Goal: Transaction & Acquisition: Purchase product/service

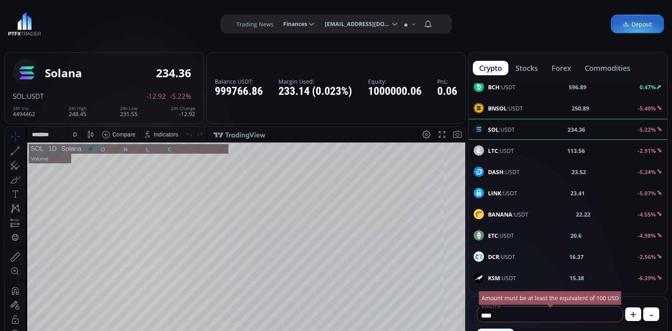
click at [534, 67] on button "stocks" at bounding box center [527, 68] width 35 height 14
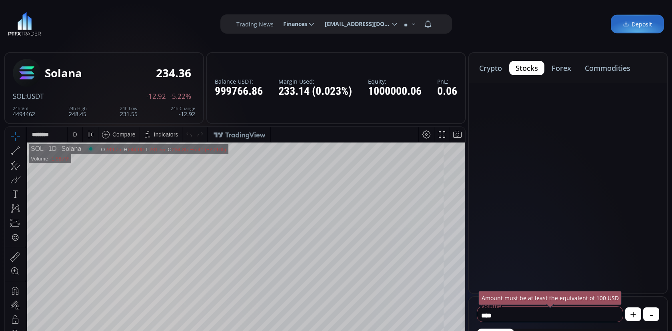
scroll to position [16, 0]
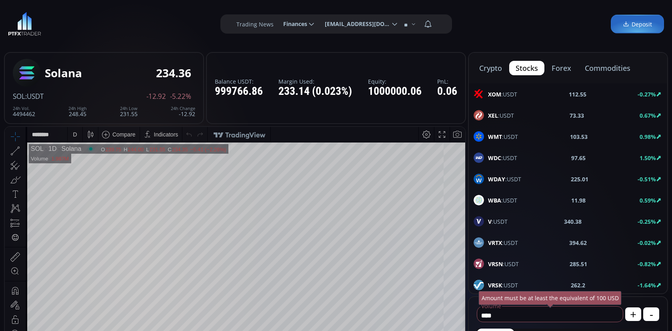
click at [542, 188] on div "WDAY :USDT 225.01 -0.51%" at bounding box center [568, 179] width 199 height 21
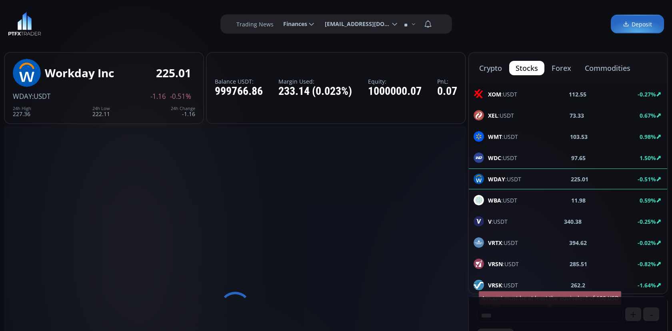
click at [566, 66] on button "forex" at bounding box center [562, 68] width 32 height 14
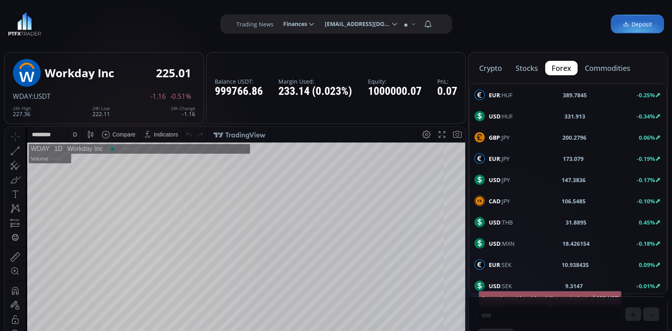
click at [510, 122] on div "USD :HUF 331.913 -0.34%" at bounding box center [568, 116] width 197 height 21
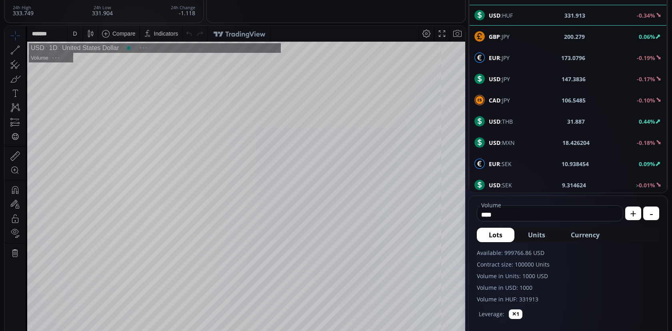
scroll to position [111, 0]
type input "*"
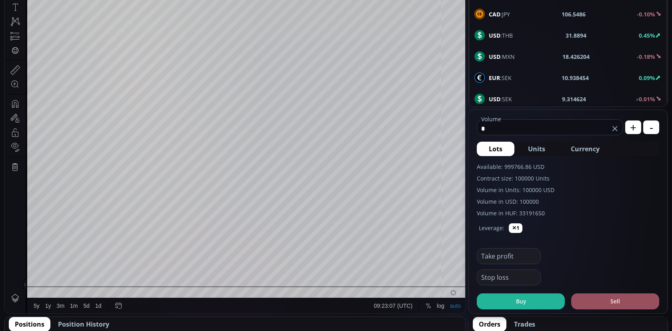
scroll to position [197, 0]
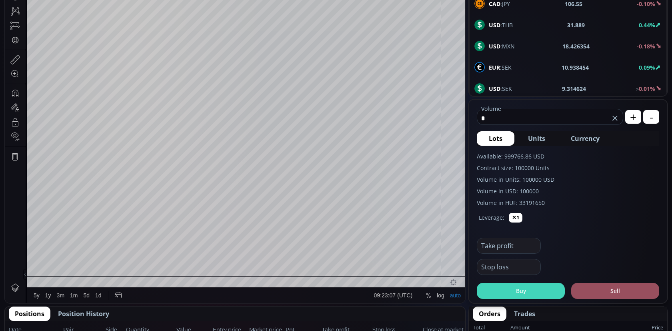
type input "*"
click at [514, 295] on button "Buy" at bounding box center [521, 291] width 88 height 16
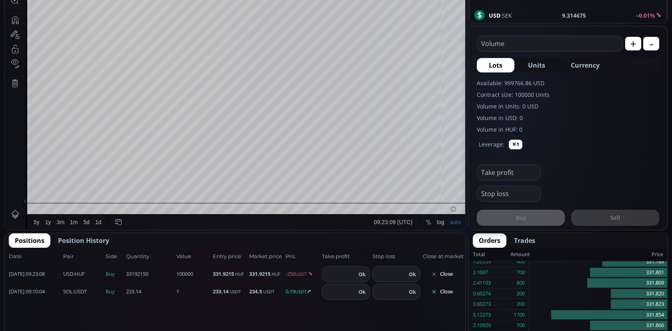
scroll to position [270, 0]
click at [445, 271] on button "Close" at bounding box center [442, 274] width 38 height 13
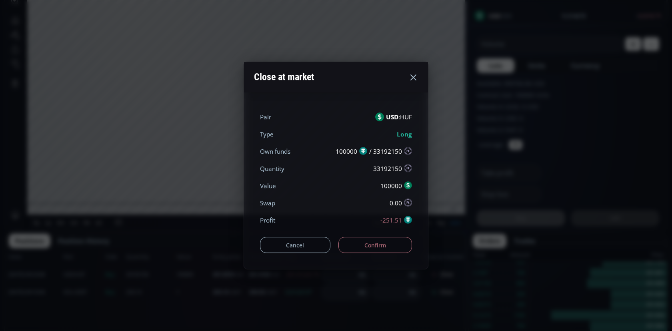
click at [383, 250] on button "Confirm" at bounding box center [376, 245] width 74 height 16
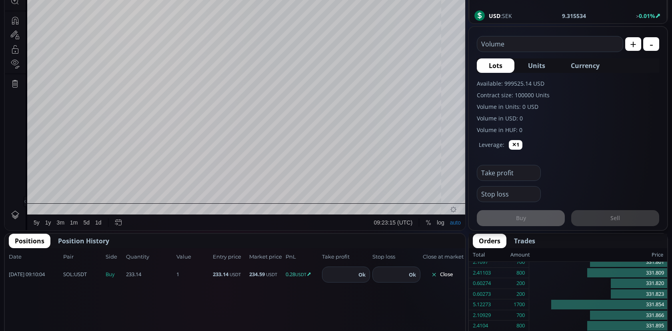
click at [436, 275] on icon at bounding box center [435, 275] width 6 height 6
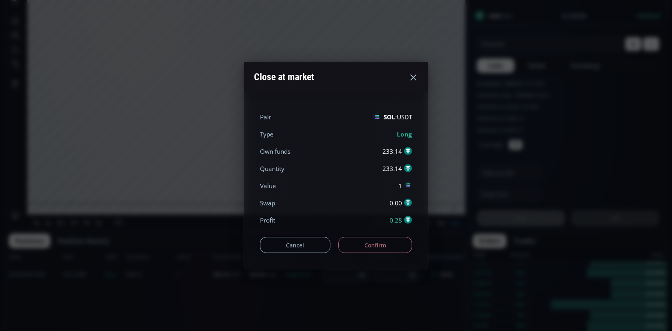
click at [393, 243] on button "Confirm" at bounding box center [376, 245] width 74 height 16
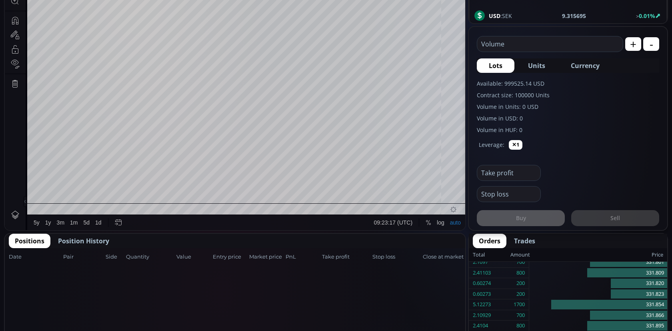
click at [543, 67] on span "Units" at bounding box center [536, 66] width 17 height 10
type input "*"
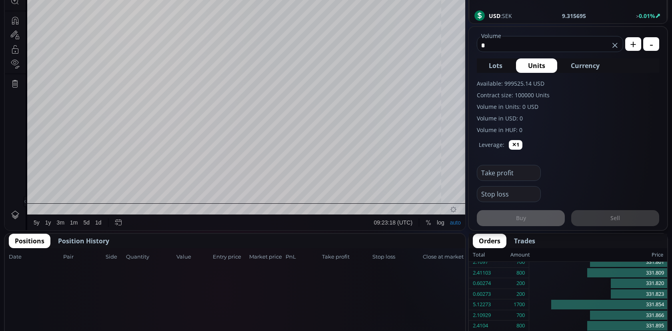
click at [580, 63] on span "Currency" at bounding box center [585, 66] width 29 height 10
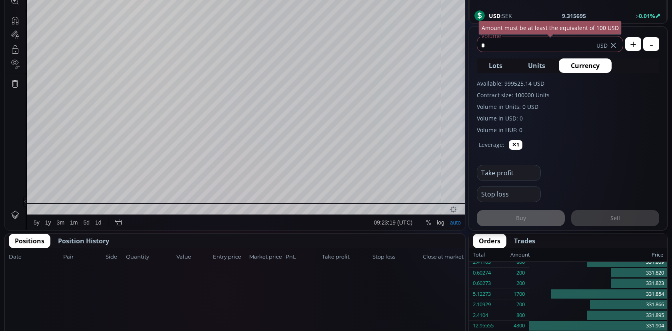
click at [524, 51] on input "*" at bounding box center [537, 45] width 119 height 13
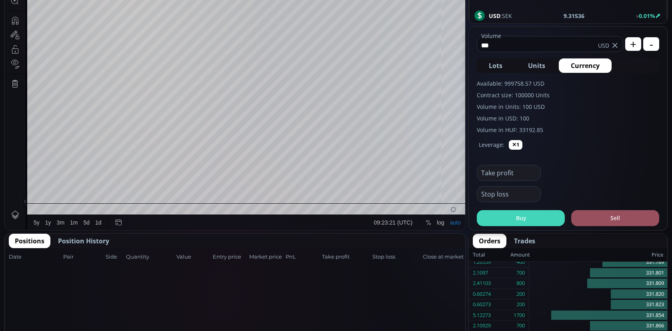
type input "***"
click at [527, 213] on button "Buy" at bounding box center [521, 218] width 88 height 16
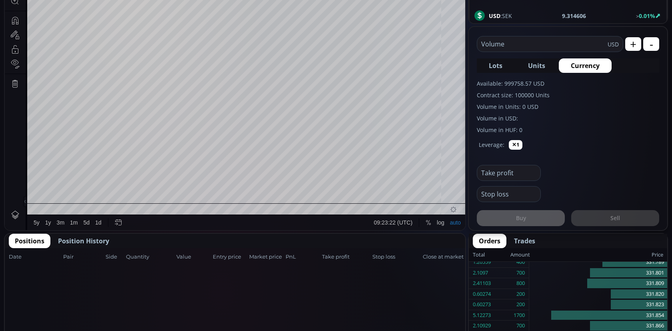
click at [536, 64] on span "Units" at bounding box center [536, 66] width 17 height 10
type input "*"
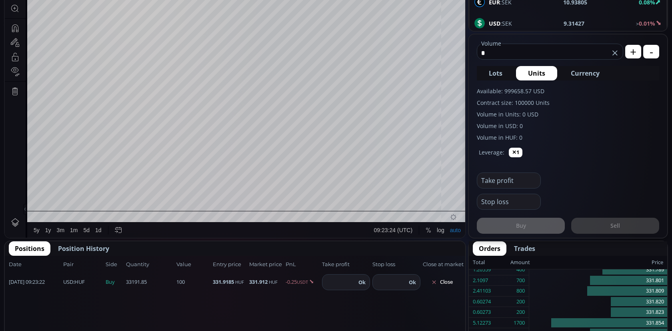
scroll to position [257, 0]
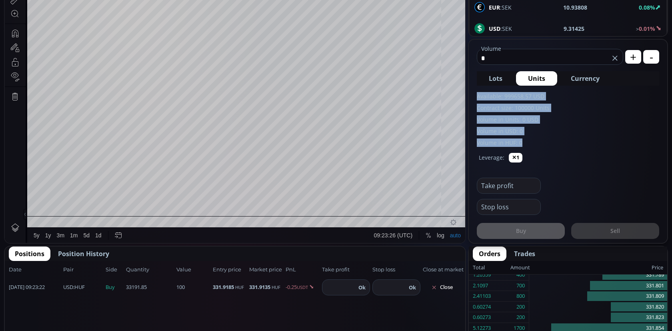
drag, startPoint x: 528, startPoint y: 143, endPoint x: 477, endPoint y: 92, distance: 72.7
click at [477, 92] on div "Available: 999658.57 USD Contract size: 100000 Units Volume in Units: 0 USD Vol…" at bounding box center [568, 119] width 183 height 55
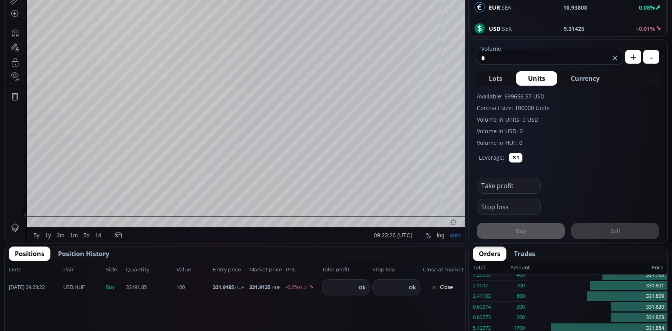
click at [481, 98] on label "Available: 999658.57 USD" at bounding box center [568, 96] width 183 height 8
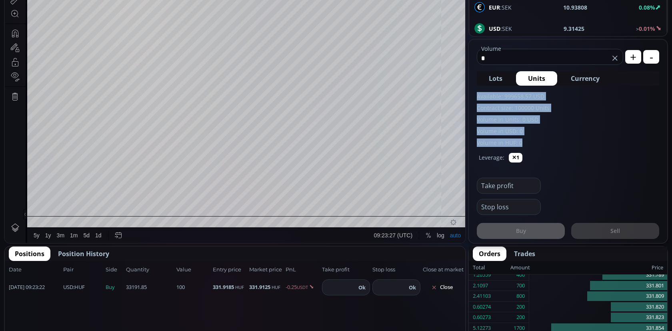
drag, startPoint x: 476, startPoint y: 96, endPoint x: 527, endPoint y: 142, distance: 68.9
click at [527, 142] on form "* Volume USD + - Lots Units Currency Available: 999658.57 USD Contract size: 10…" at bounding box center [568, 141] width 199 height 203
click at [527, 142] on label "Volume in HUF: 0" at bounding box center [568, 142] width 183 height 8
drag, startPoint x: 527, startPoint y: 142, endPoint x: 478, endPoint y: 96, distance: 67.7
click at [478, 96] on div "Available: 999658.57 USD Contract size: 100000 Units Volume in Units: 0 USD Vol…" at bounding box center [568, 119] width 183 height 55
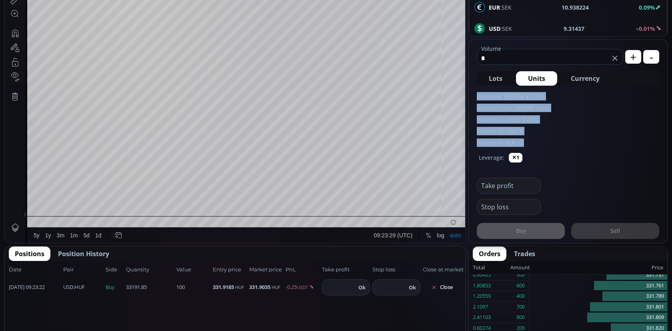
click at [478, 96] on label "Available: 999658.57 USD" at bounding box center [568, 96] width 183 height 8
drag, startPoint x: 478, startPoint y: 96, endPoint x: 522, endPoint y: 143, distance: 64.6
click at [522, 143] on div "Available: 999658.57 USD Contract size: 100000 Units Volume in Units: 0 USD Vol…" at bounding box center [568, 119] width 183 height 55
click at [522, 143] on label "Volume in HUF: 0" at bounding box center [568, 142] width 183 height 8
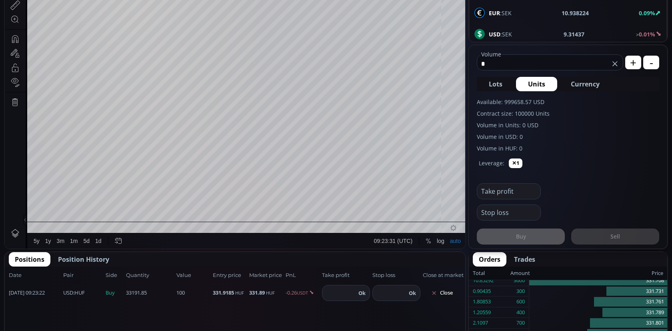
scroll to position [241, 0]
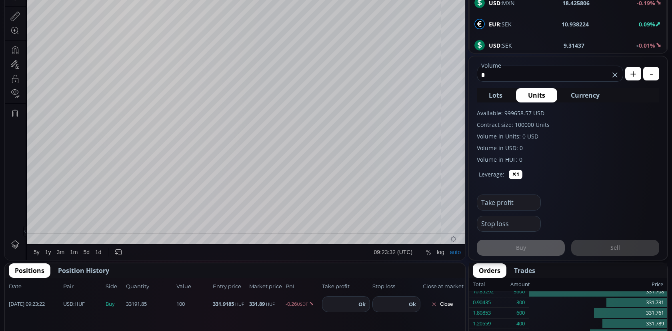
click at [508, 82] on form "* Volume USD + - Lots Units Currency Available: 999658.57 USD Contract size: 10…" at bounding box center [568, 157] width 199 height 203
click at [500, 76] on input "*" at bounding box center [544, 74] width 132 height 13
type input "*"
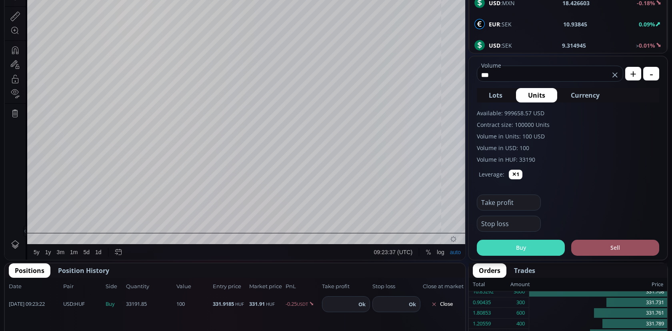
type input "***"
click at [516, 254] on button "Buy" at bounding box center [521, 248] width 88 height 16
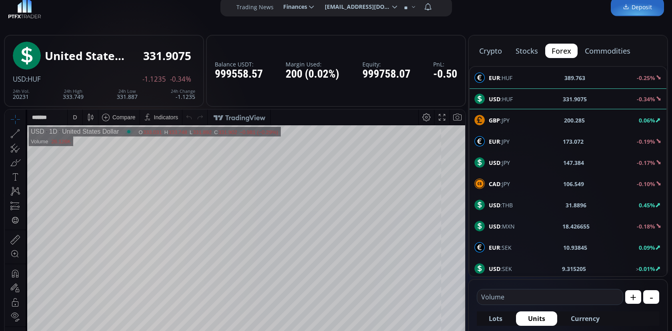
scroll to position [3, 0]
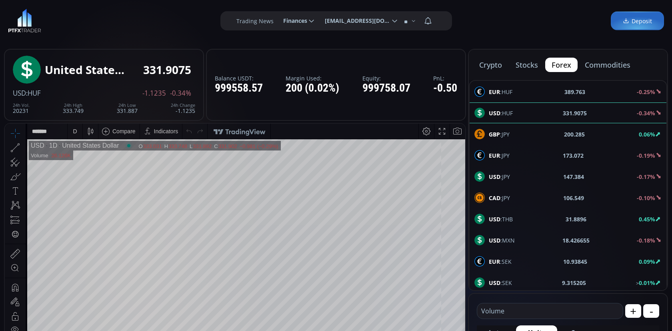
click at [609, 60] on button "commodities" at bounding box center [608, 65] width 58 height 14
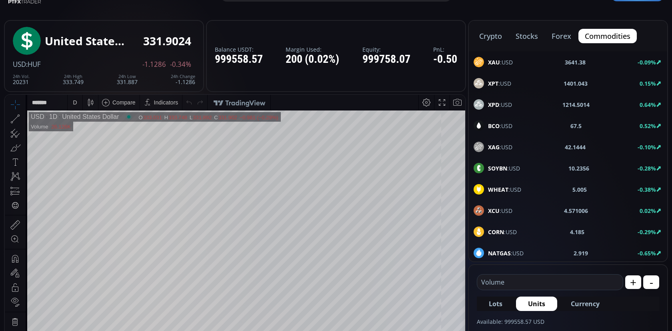
scroll to position [33, 0]
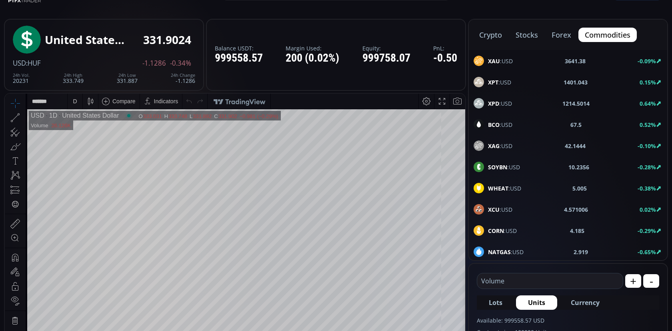
drag, startPoint x: 518, startPoint y: 80, endPoint x: 518, endPoint y: 67, distance: 13.6
click at [518, 80] on div "XPT :USD 1401.043 0.15%" at bounding box center [568, 82] width 189 height 10
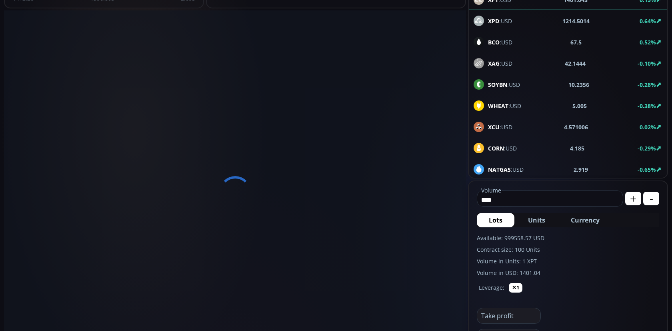
scroll to position [130, 0]
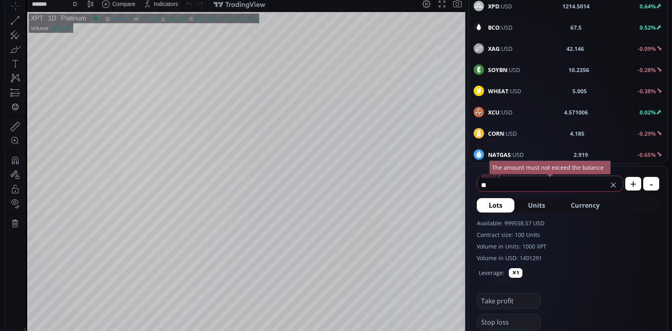
type input "*"
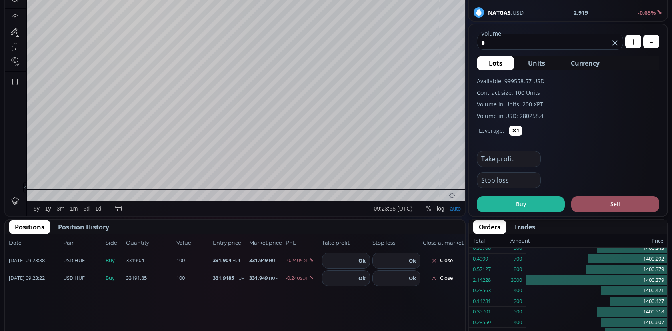
scroll to position [276, 0]
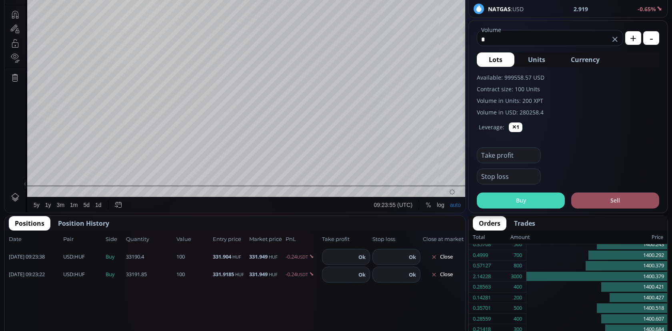
type input "*"
click at [507, 202] on button "Buy" at bounding box center [521, 201] width 88 height 16
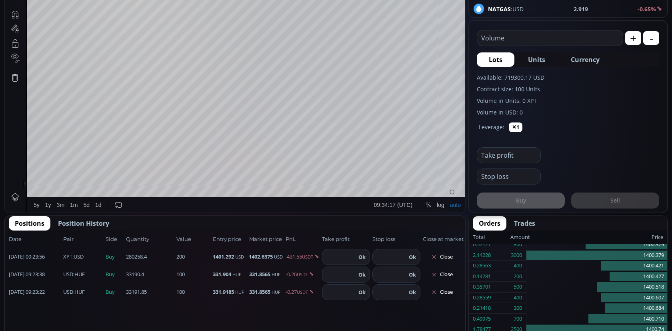
scroll to position [0, 0]
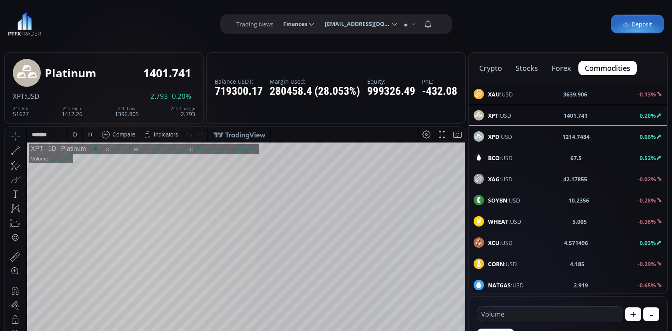
click at [558, 67] on button "forex" at bounding box center [562, 68] width 32 height 14
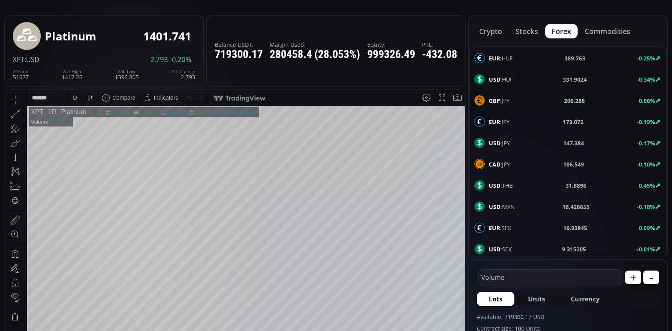
scroll to position [44, 0]
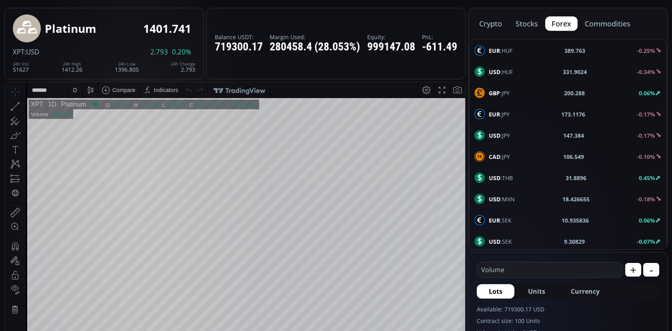
click at [556, 50] on div "EUR :HUF 389.763 -0.25%" at bounding box center [568, 50] width 187 height 10
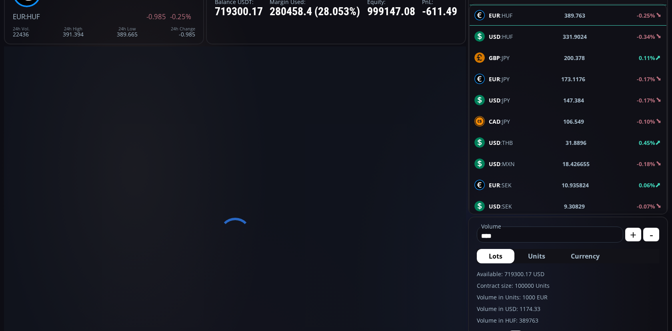
drag, startPoint x: 533, startPoint y: 235, endPoint x: 463, endPoint y: 235, distance: 70.4
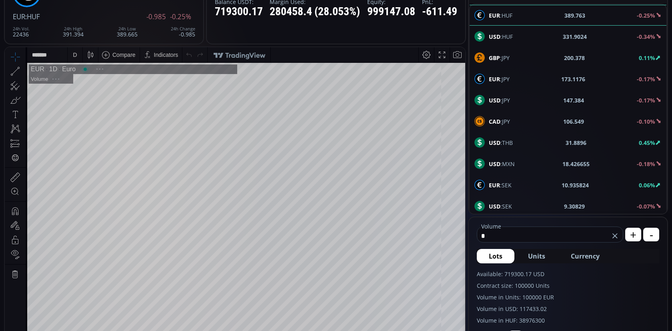
scroll to position [172, 0]
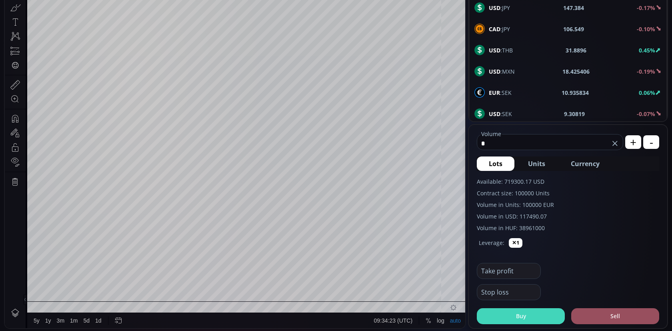
type input "*"
click at [522, 318] on button "Buy" at bounding box center [521, 316] width 88 height 16
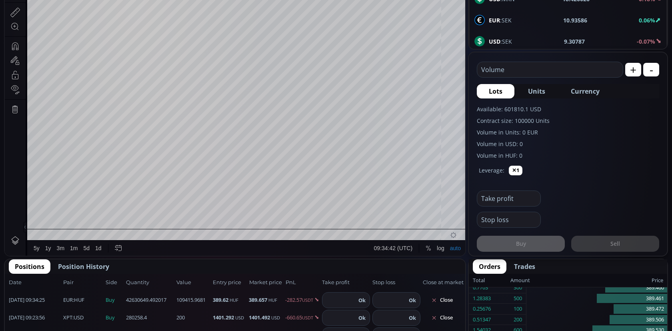
scroll to position [223, 0]
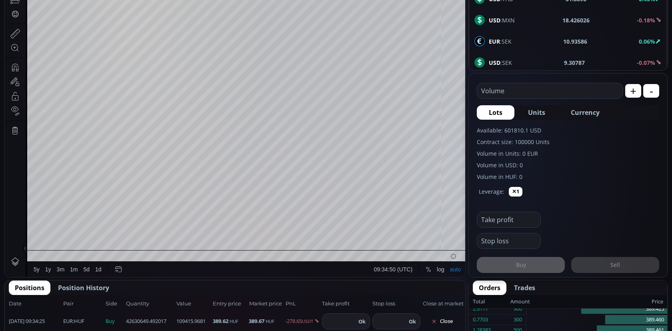
click at [528, 82] on div "Volume USD" at bounding box center [550, 88] width 147 height 21
click at [522, 89] on input "text" at bounding box center [549, 90] width 142 height 15
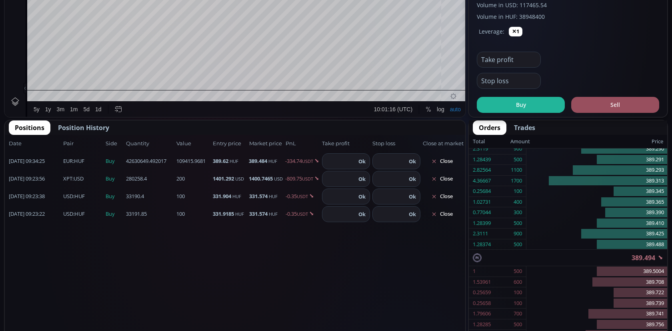
scroll to position [371, 0]
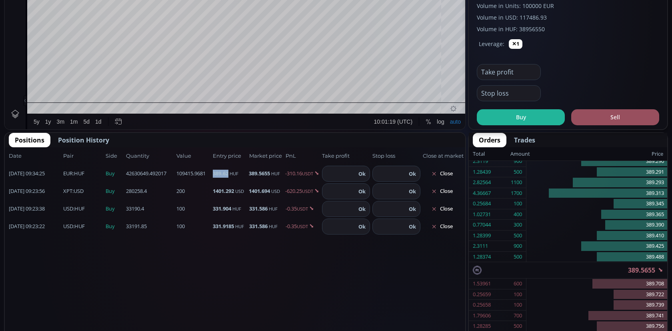
drag, startPoint x: 211, startPoint y: 172, endPoint x: 229, endPoint y: 172, distance: 18.0
click at [229, 172] on div "2025.09.15 09:34:25 EUR :HUF Buy 109415.9681 42630649.492017 389.62 HUF 389.565…" at bounding box center [235, 174] width 461 height 18
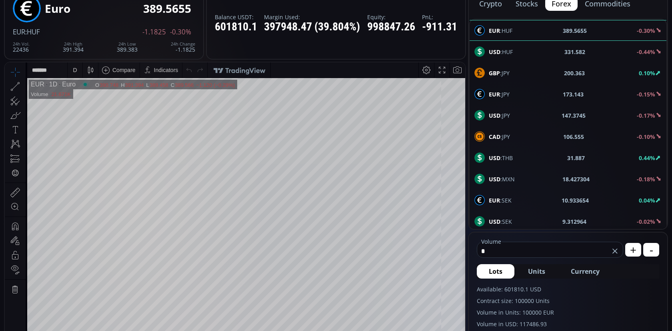
scroll to position [53, 0]
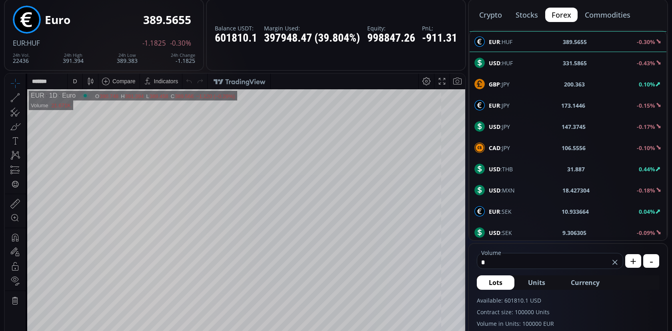
click at [548, 63] on div "USD :HUF 331.5865 -0.43%" at bounding box center [568, 63] width 187 height 10
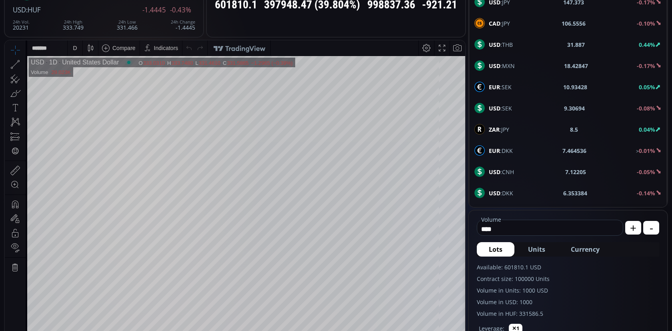
scroll to position [138, 0]
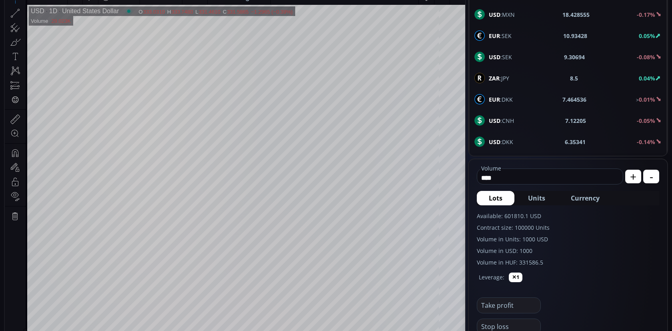
click at [581, 199] on span "Currency" at bounding box center [585, 198] width 29 height 10
type input "****"
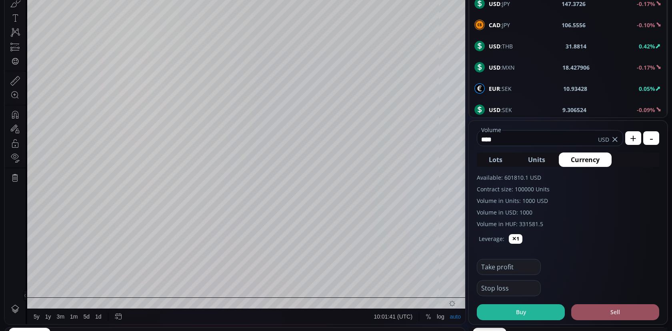
scroll to position [177, 0]
click at [524, 311] on button "Buy" at bounding box center [521, 312] width 88 height 16
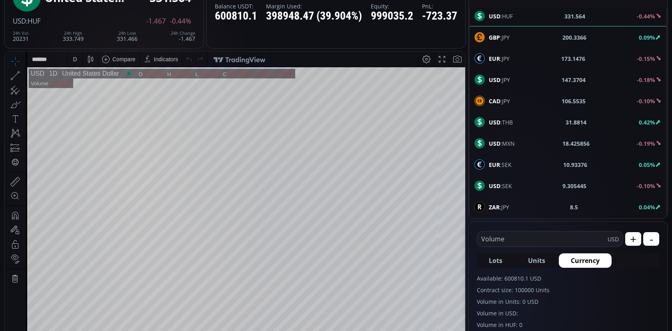
scroll to position [12, 0]
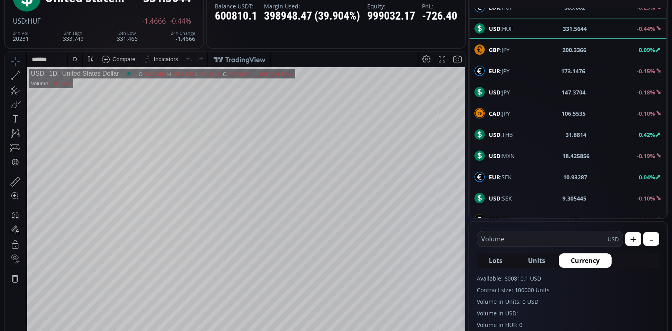
click at [499, 92] on b "USD" at bounding box center [495, 92] width 12 height 8
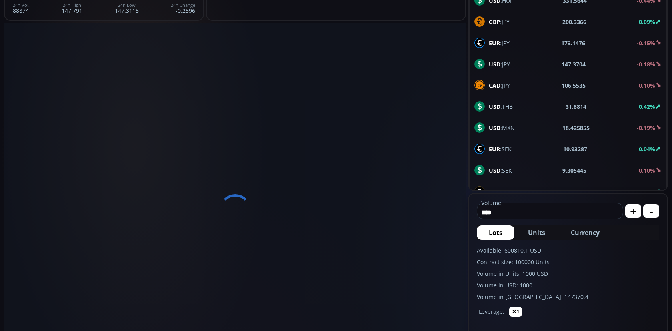
scroll to position [104, 0]
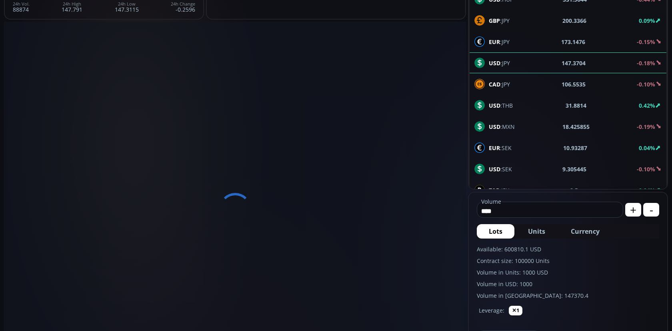
drag, startPoint x: 520, startPoint y: 211, endPoint x: 445, endPoint y: 189, distance: 77.8
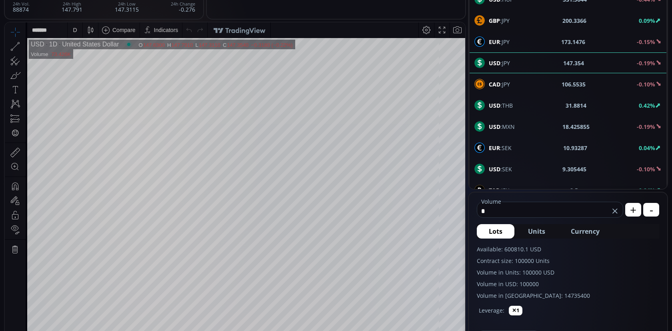
scroll to position [195, 0]
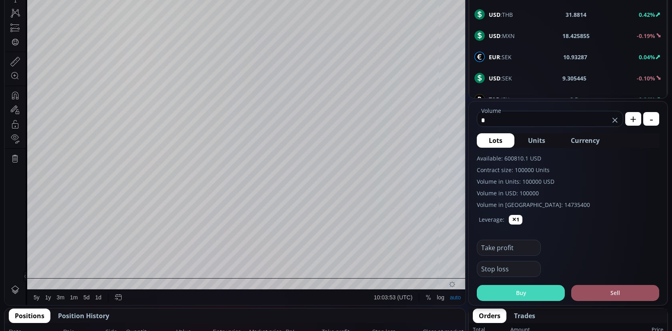
type input "*"
click at [524, 289] on button "Buy" at bounding box center [521, 293] width 88 height 16
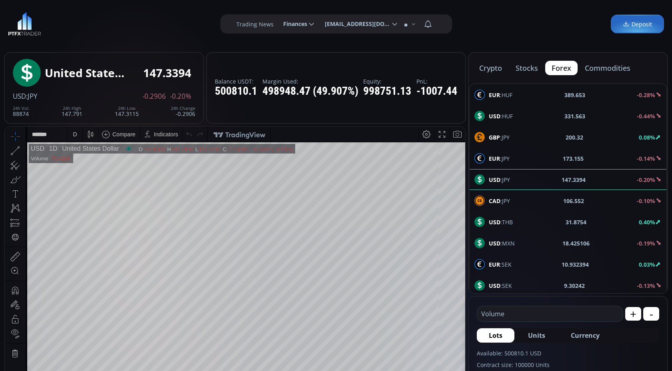
scroll to position [16, 0]
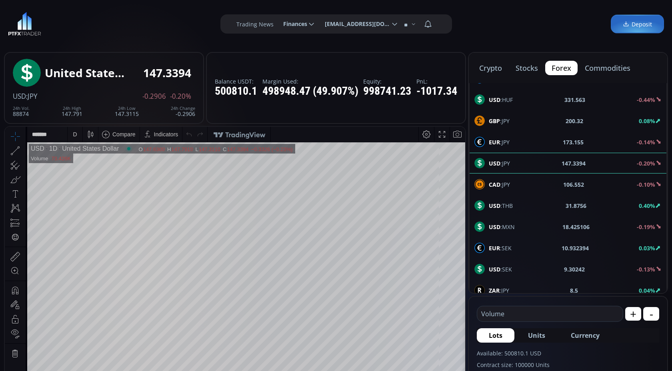
click at [507, 136] on div "EUR :JPY 173.155 -0.14%" at bounding box center [568, 142] width 197 height 21
type input "****"
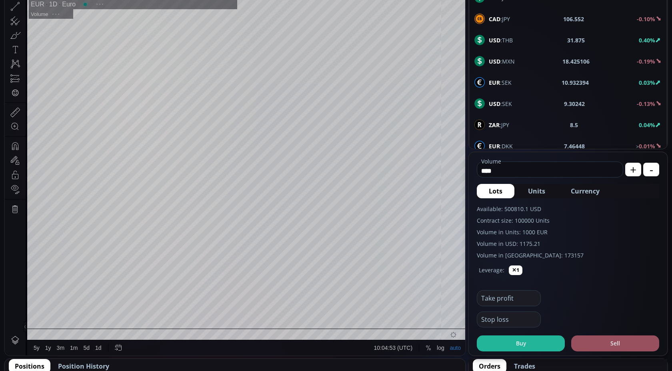
scroll to position [160, 0]
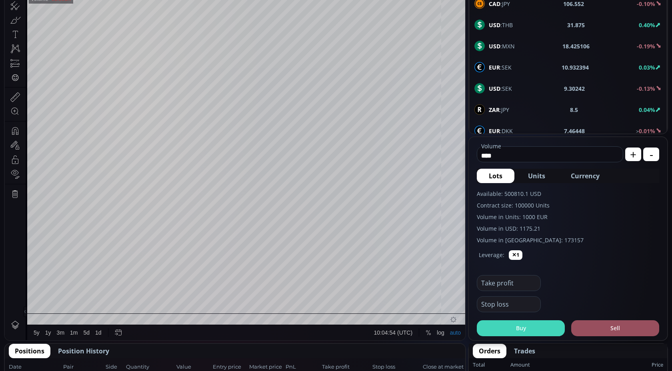
click at [530, 331] on button "Buy" at bounding box center [521, 329] width 88 height 16
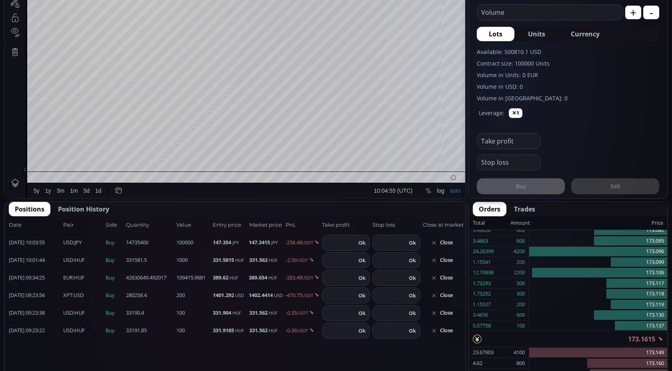
scroll to position [301, 0]
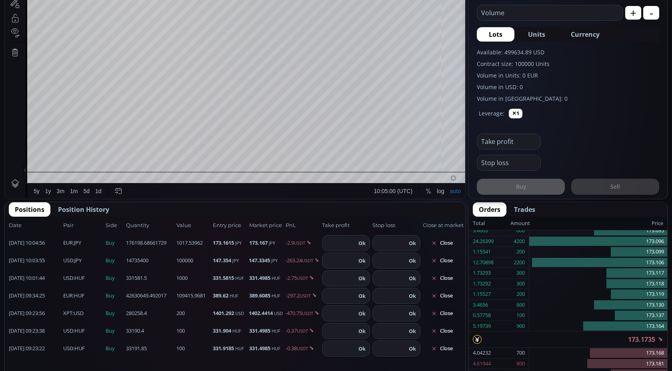
click at [506, 16] on input "text" at bounding box center [549, 12] width 142 height 15
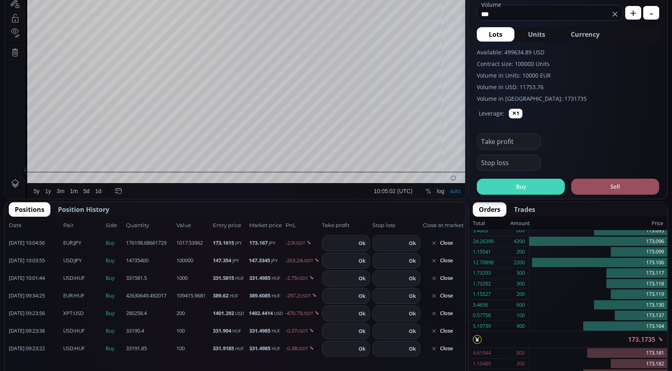
type input "***"
click at [517, 186] on button "Buy" at bounding box center [521, 187] width 88 height 16
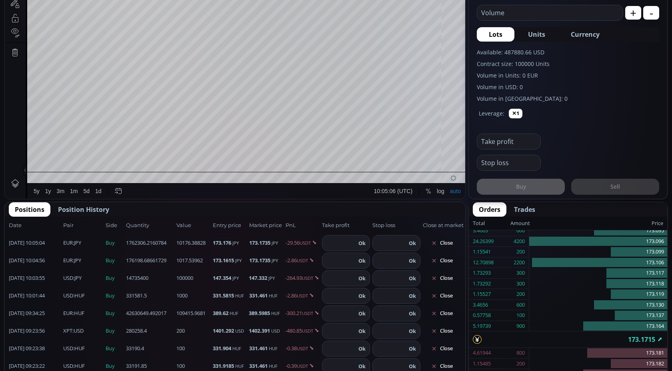
click at [532, 17] on input "text" at bounding box center [549, 12] width 142 height 15
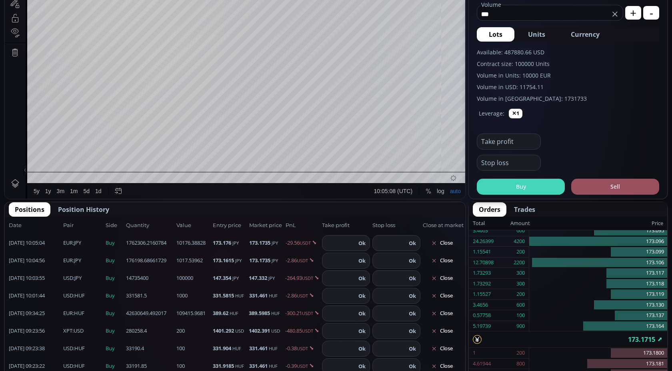
type input "***"
click at [526, 189] on button "Buy" at bounding box center [521, 187] width 88 height 16
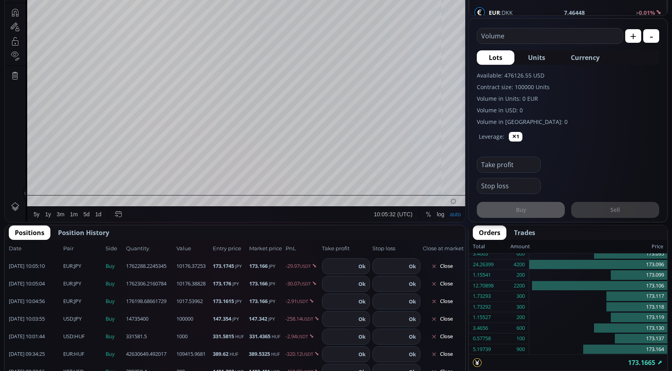
scroll to position [277, 0]
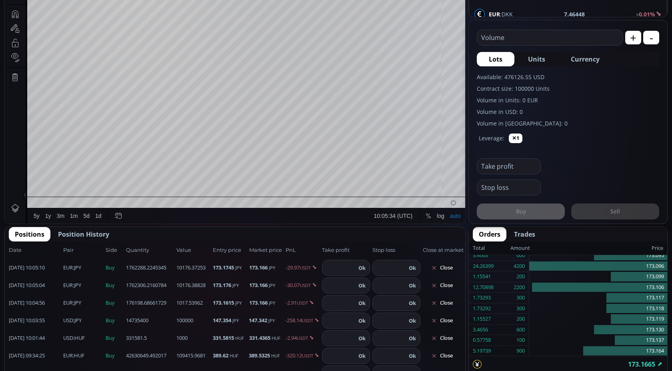
click at [635, 41] on button "+" at bounding box center [634, 38] width 16 height 14
type input "****"
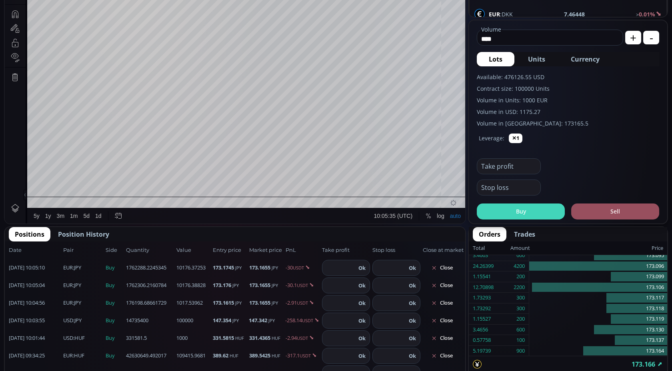
click at [531, 210] on button "Buy" at bounding box center [521, 212] width 88 height 16
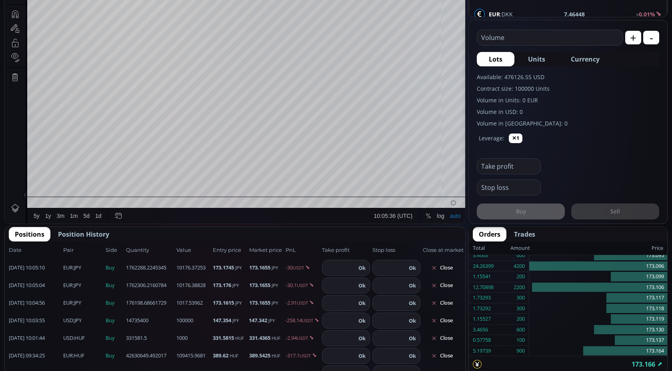
scroll to position [317, 0]
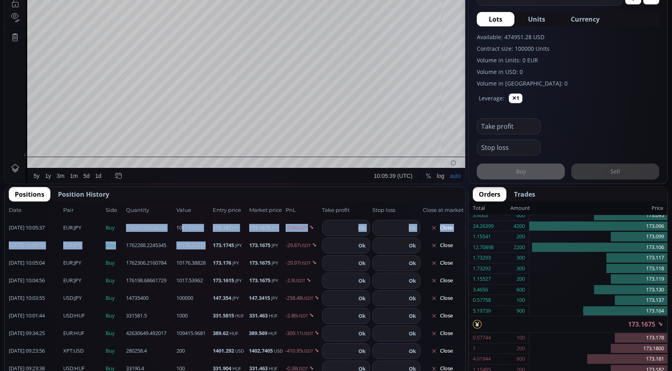
drag, startPoint x: 210, startPoint y: 245, endPoint x: 181, endPoint y: 225, distance: 34.9
click at [181, 225] on div "Date Pair Side Value Quantity Entry price Market price PnL Take profit Stop los…" at bounding box center [235, 326] width 461 height 248
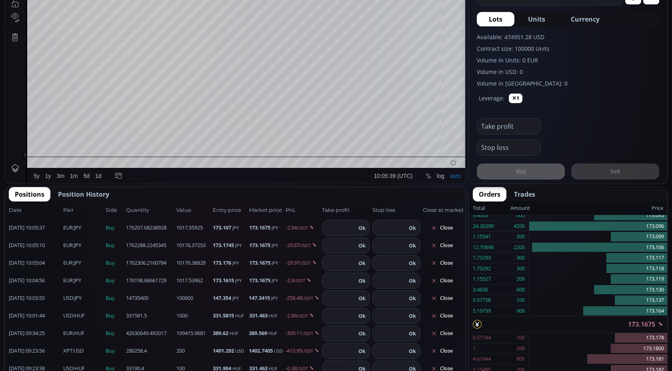
click at [186, 230] on span "1017.55925" at bounding box center [194, 228] width 34 height 8
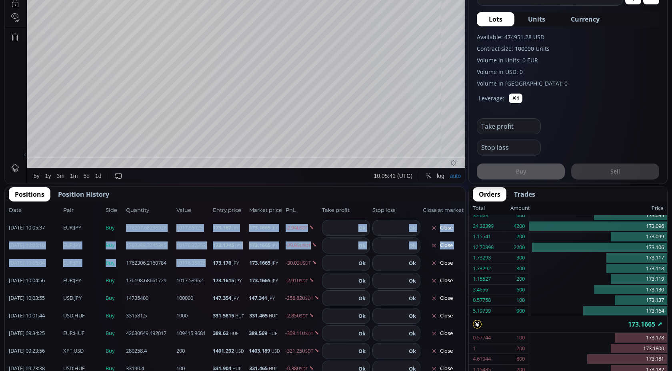
drag, startPoint x: 177, startPoint y: 229, endPoint x: 206, endPoint y: 267, distance: 48.5
click at [206, 267] on div "Date Pair Side Value Quantity Entry price Market price PnL Take profit Stop los…" at bounding box center [235, 326] width 461 height 248
click at [206, 267] on div "2025.09.15 10:05:04 EUR :JPY Buy 10176.38828 1762306.2160784 173.176 JPY 173.16…" at bounding box center [235, 264] width 461 height 18
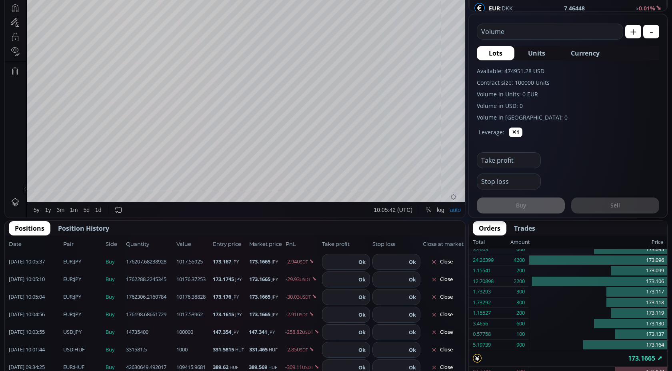
scroll to position [267, 0]
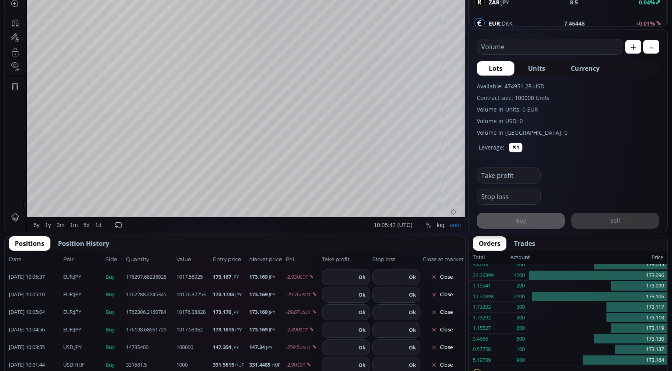
click at [548, 48] on input "text" at bounding box center [549, 46] width 142 height 15
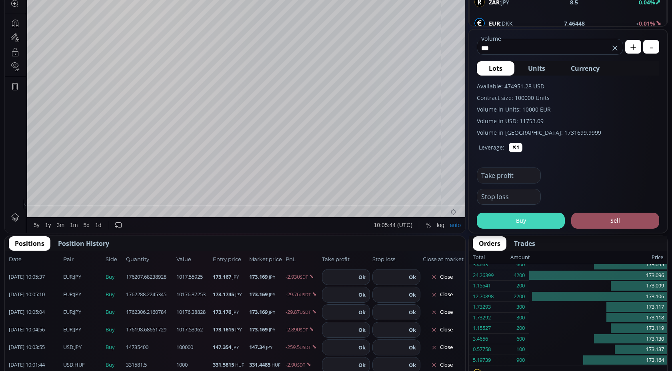
type input "***"
click at [528, 225] on button "Buy" at bounding box center [521, 221] width 88 height 16
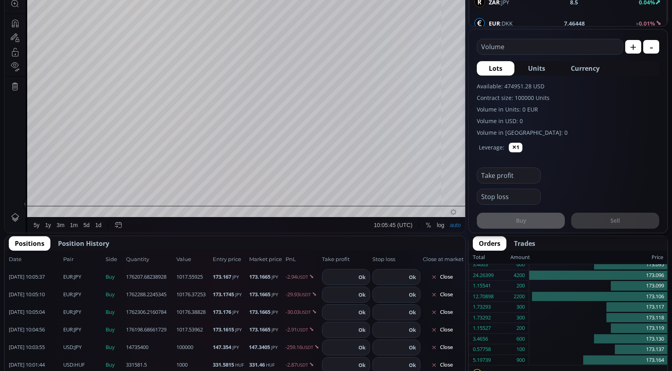
scroll to position [322, 0]
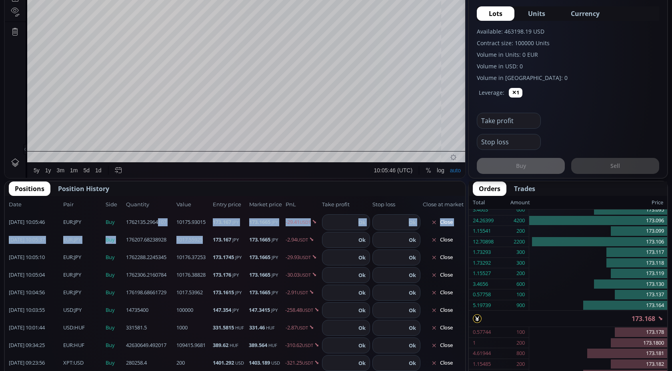
drag, startPoint x: 206, startPoint y: 222, endPoint x: 160, endPoint y: 222, distance: 45.6
click at [160, 222] on div "Date Pair Side Value Quantity Entry price Market price PnL Take profit Stop los…" at bounding box center [235, 320] width 461 height 248
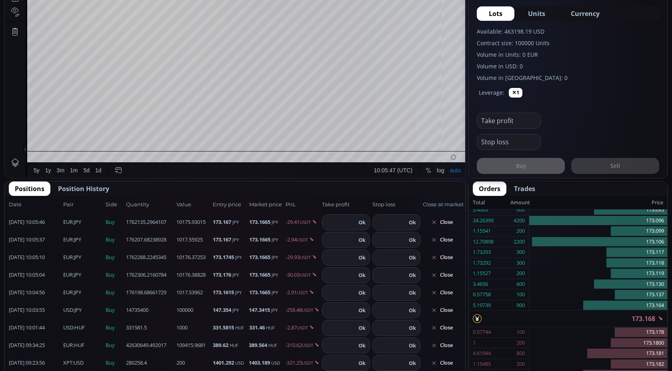
click at [203, 224] on span "10175.93015" at bounding box center [194, 223] width 34 height 8
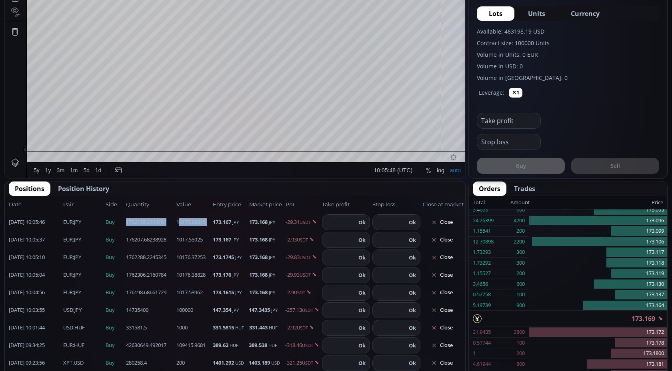
drag, startPoint x: 175, startPoint y: 223, endPoint x: 181, endPoint y: 221, distance: 6.6
click at [181, 221] on div "2025.09.15 10:05:46 EUR :JPY Buy 10175.93015 1762135.2964107 173.167 JPY 173.16…" at bounding box center [235, 223] width 461 height 18
click at [181, 221] on span "10175.93015" at bounding box center [194, 223] width 34 height 8
drag, startPoint x: 177, startPoint y: 221, endPoint x: 205, endPoint y: 221, distance: 28.0
click at [205, 221] on span "10175.93015" at bounding box center [194, 223] width 34 height 8
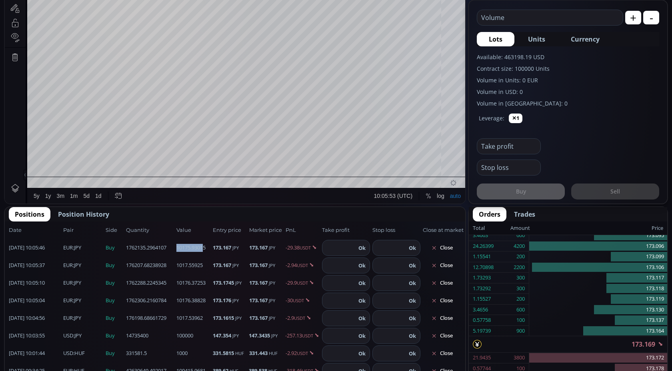
scroll to position [285, 0]
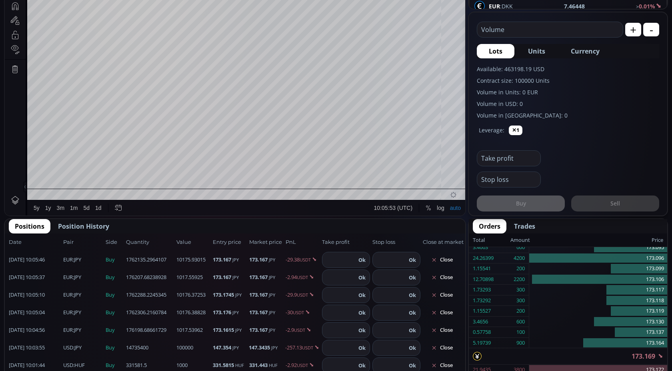
click at [514, 30] on input "text" at bounding box center [549, 29] width 142 height 15
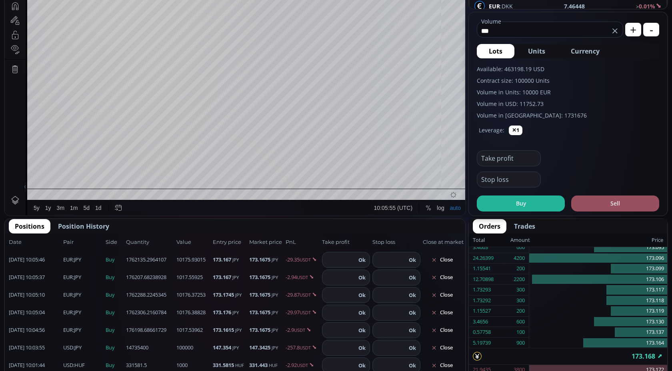
type input "***"
drag, startPoint x: 522, startPoint y: 93, endPoint x: 556, endPoint y: 93, distance: 33.2
click at [556, 93] on label "Volume in Units: 10000 EUR" at bounding box center [568, 92] width 183 height 8
click at [516, 209] on button "Buy" at bounding box center [521, 204] width 88 height 16
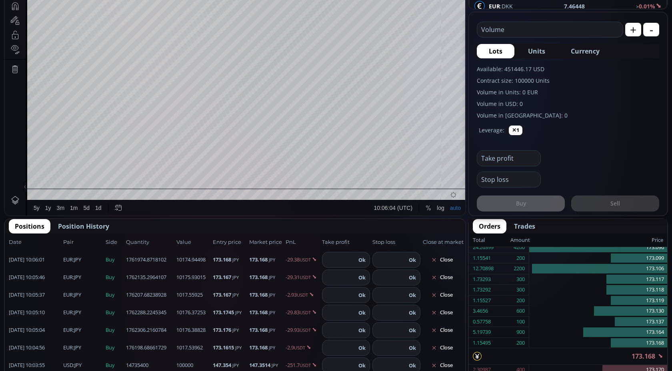
click at [636, 28] on button "+" at bounding box center [634, 30] width 16 height 14
type input "****"
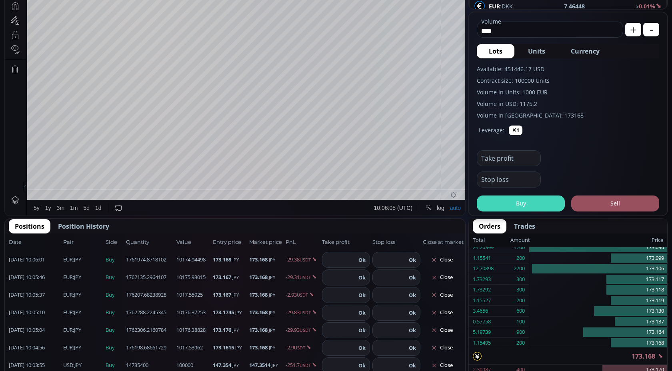
click at [506, 205] on button "Buy" at bounding box center [521, 204] width 88 height 16
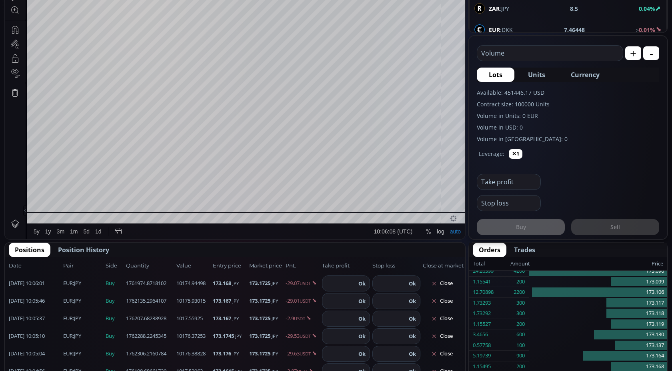
scroll to position [261, 0]
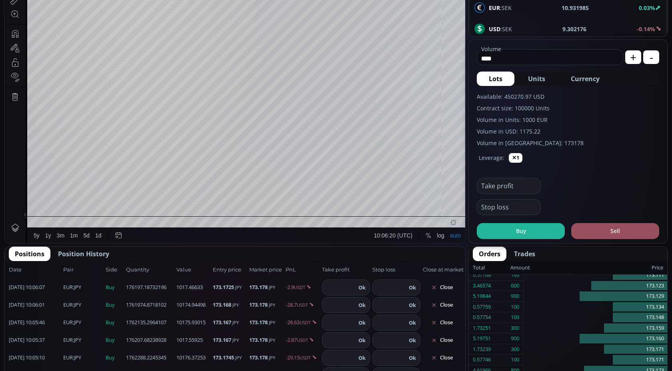
scroll to position [270, 0]
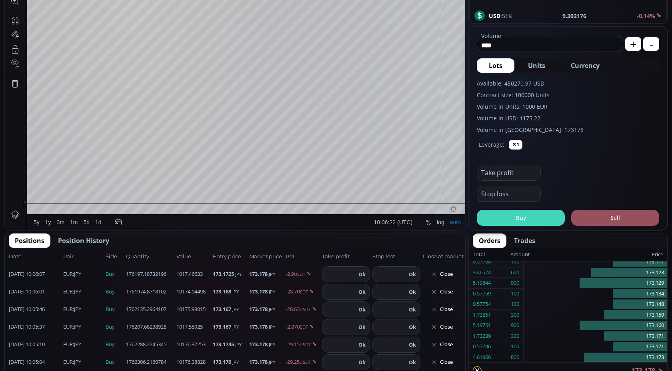
click at [518, 214] on button "Buy" at bounding box center [521, 218] width 88 height 16
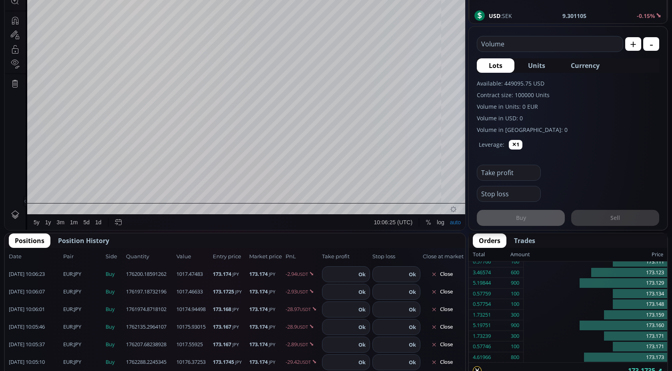
click at [517, 45] on input "text" at bounding box center [549, 43] width 142 height 15
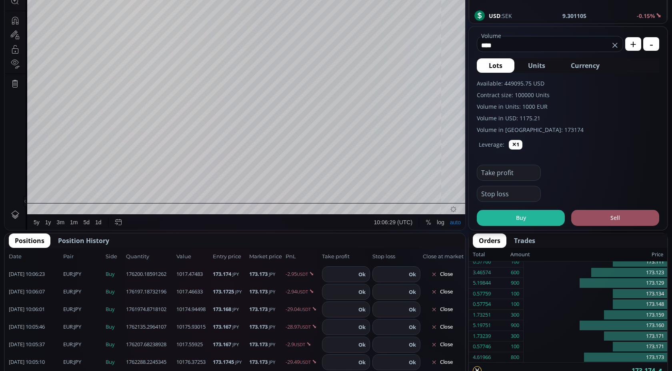
type input "****"
drag, startPoint x: 521, startPoint y: 104, endPoint x: 562, endPoint y: 104, distance: 40.8
click at [562, 104] on label "Volume in Units: 1000 EUR" at bounding box center [568, 106] width 183 height 8
drag, startPoint x: 167, startPoint y: 277, endPoint x: 207, endPoint y: 277, distance: 40.4
click at [207, 277] on div "2025.09.15 10:06:23 EUR :JPY Buy 1017.47483 176200.18591262 173.174 JPY 173.173…" at bounding box center [235, 275] width 461 height 18
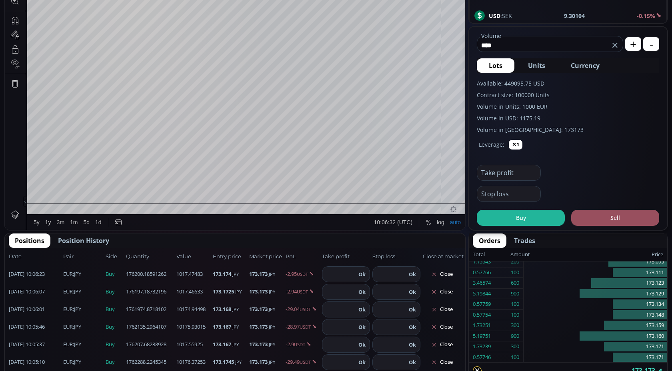
click at [195, 275] on span "1017.47483" at bounding box center [194, 275] width 34 height 8
drag, startPoint x: 178, startPoint y: 291, endPoint x: 208, endPoint y: 291, distance: 30.0
click at [208, 291] on span "1017.46633" at bounding box center [194, 292] width 34 height 8
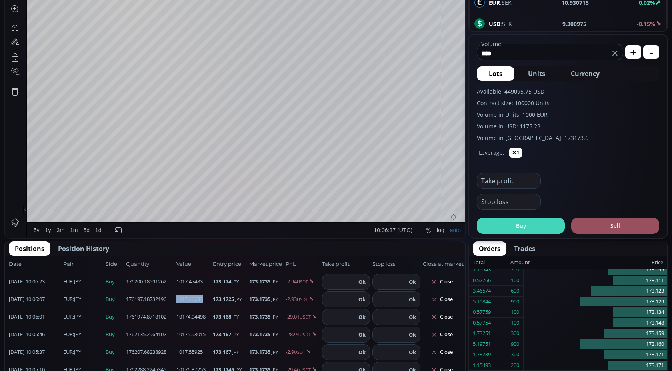
scroll to position [261, 0]
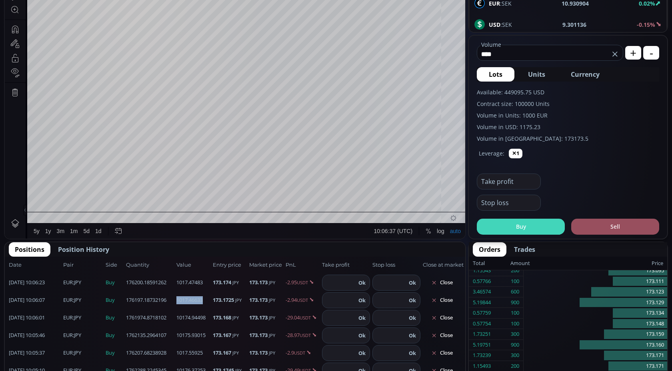
click at [534, 228] on button "Buy" at bounding box center [521, 227] width 88 height 16
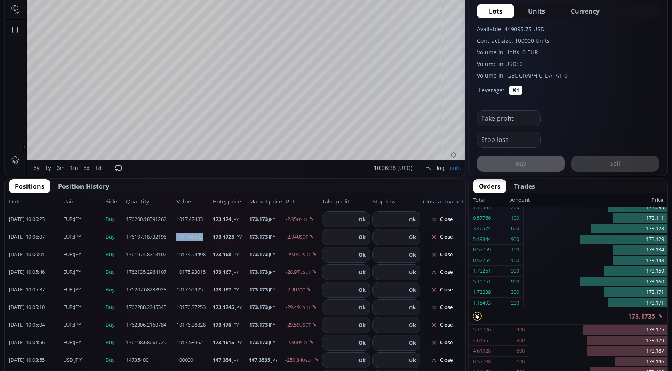
scroll to position [341, 0]
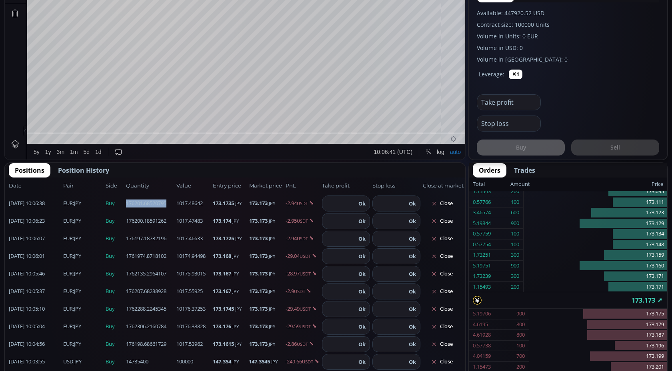
drag, startPoint x: 174, startPoint y: 201, endPoint x: 205, endPoint y: 202, distance: 31.2
click at [205, 202] on div "2025.09.15 10:06:38 EUR :JPY Buy 1017.48642 176201.68520795 173.1735 JPY 173.17…" at bounding box center [235, 204] width 461 height 18
click at [194, 202] on span "1017.48642" at bounding box center [194, 204] width 34 height 8
click at [194, 225] on span "1017.47483" at bounding box center [194, 221] width 34 height 8
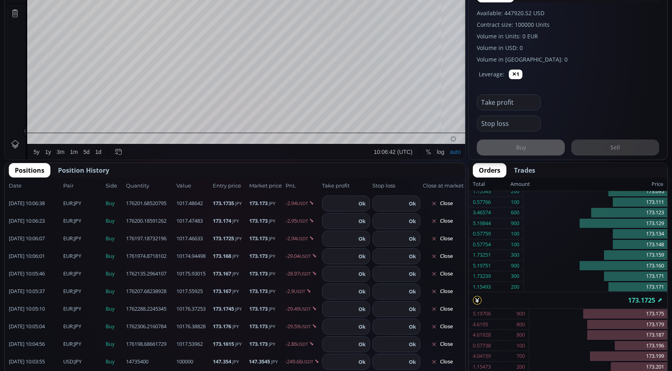
click at [194, 225] on span "1017.47483" at bounding box center [194, 221] width 34 height 8
click at [188, 200] on span "1017.48642" at bounding box center [194, 204] width 34 height 8
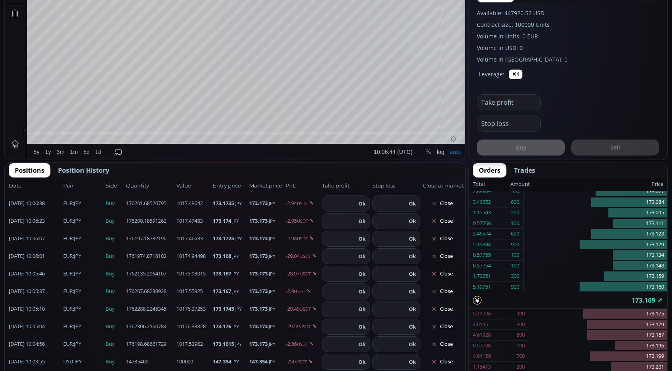
click at [186, 240] on span "1017.46633" at bounding box center [194, 239] width 34 height 8
click at [186, 219] on span "1017.47483" at bounding box center [194, 221] width 34 height 8
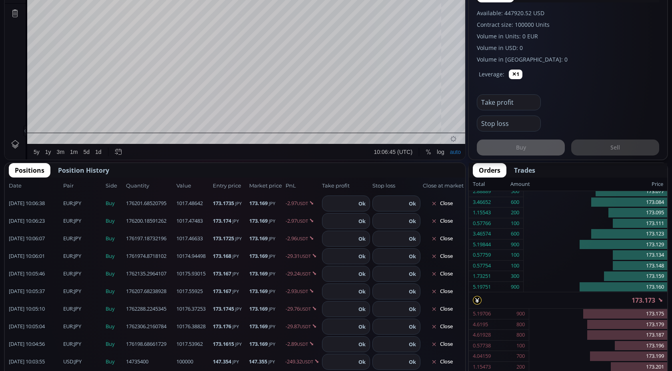
click at [190, 205] on span "1017.48642" at bounding box center [194, 204] width 34 height 8
click at [217, 203] on b "173.1735" at bounding box center [223, 203] width 21 height 7
drag, startPoint x: 125, startPoint y: 202, endPoint x: 162, endPoint y: 202, distance: 36.8
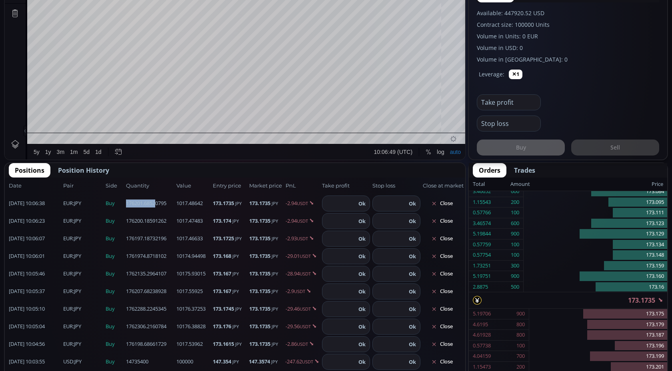
click at [158, 202] on div "2025.09.15 10:06:38 EUR :JPY Buy 1017.48642 176201.68520795 173.1735 JPY 173.17…" at bounding box center [235, 204] width 461 height 18
click at [174, 202] on span "176201.68520795" at bounding box center [150, 204] width 48 height 8
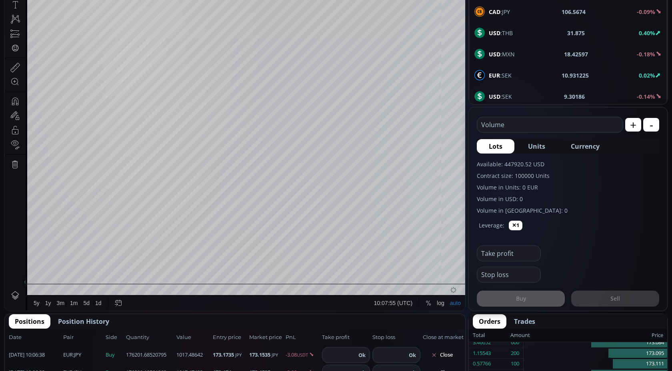
scroll to position [143, 0]
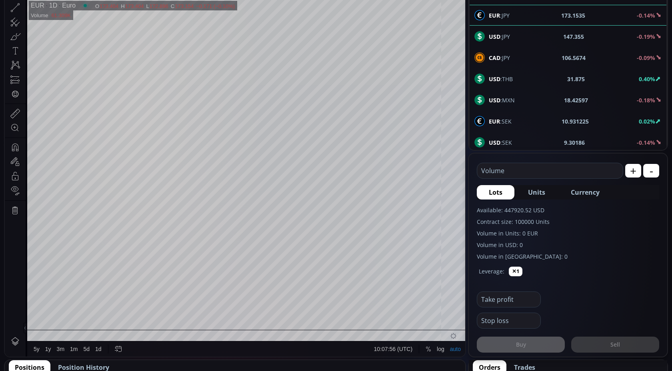
click at [507, 145] on span "USD :SEK" at bounding box center [500, 142] width 23 height 8
type input "****"
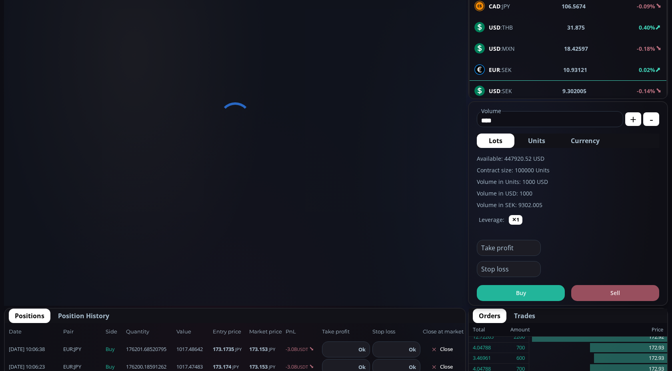
scroll to position [203, 0]
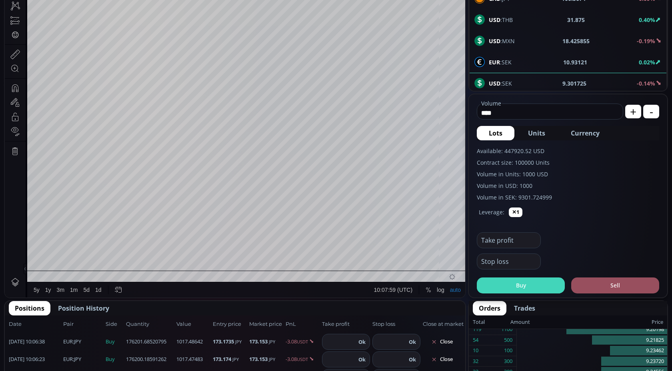
click at [519, 283] on button "Buy" at bounding box center [521, 286] width 88 height 16
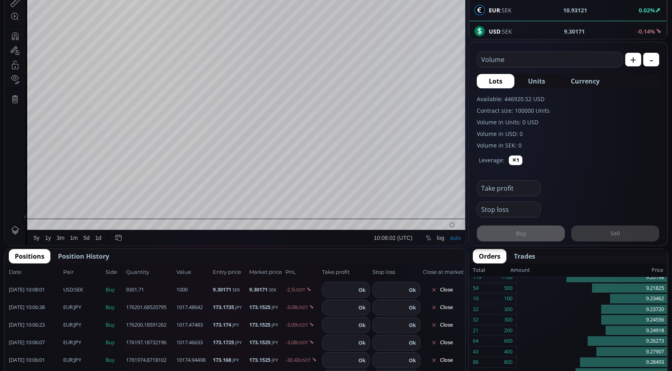
scroll to position [253, 0]
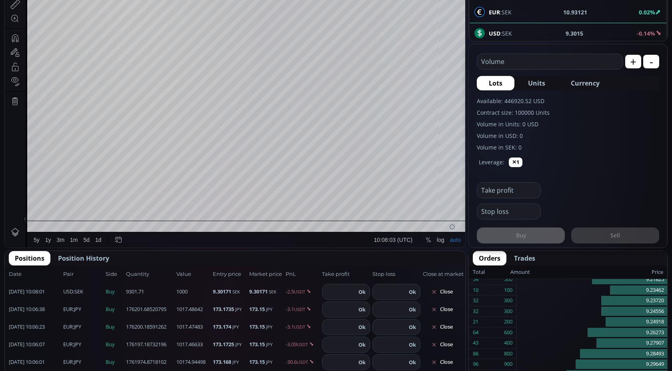
click at [518, 57] on input "text" at bounding box center [549, 61] width 142 height 15
type input "*"
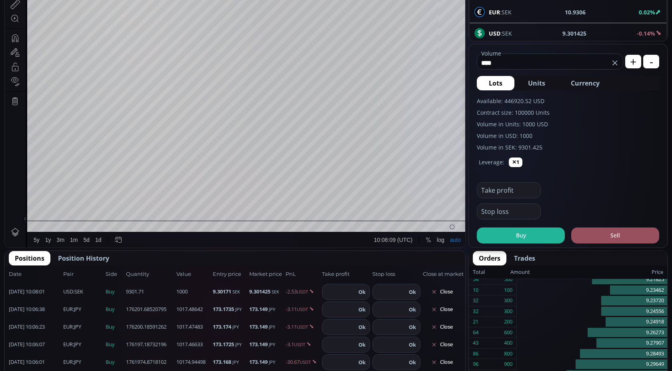
type input "****"
drag, startPoint x: 522, startPoint y: 125, endPoint x: 548, endPoint y: 125, distance: 26.0
click at [548, 125] on label "Volume in Units: 1000 USD" at bounding box center [568, 124] width 183 height 8
click at [511, 32] on div "EUR :HUF 389.53 -0.31% USD :HUF 331.4835 -0.46% GBP :JPY 200.3234 0.08% EUR :JP…" at bounding box center [568, 150] width 199 height 638
click at [506, 30] on div "EUR :HUF 389.53 -0.31% USD :HUF 331.4835 -0.46% GBP :JPY 200.3234 0.08% EUR :JP…" at bounding box center [568, 150] width 199 height 638
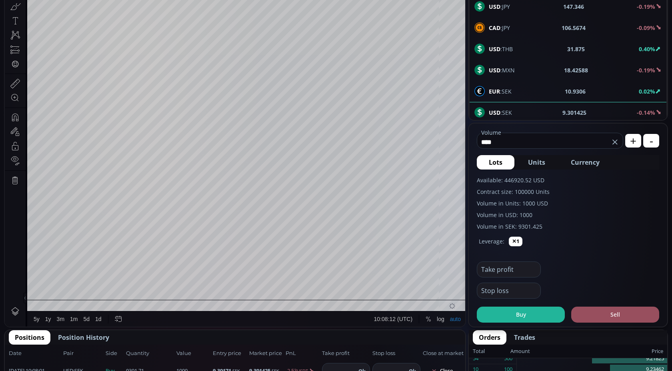
scroll to position [173, 0]
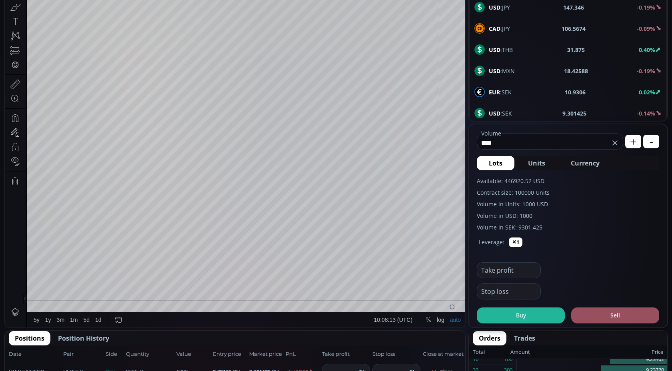
click at [507, 90] on span "EUR :SEK" at bounding box center [500, 92] width 23 height 8
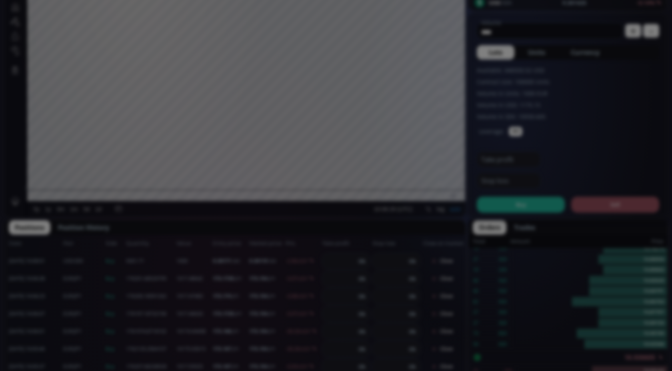
scroll to position [283, 0]
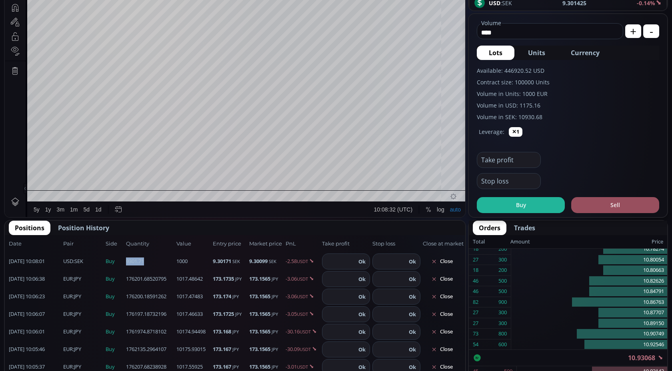
drag, startPoint x: 173, startPoint y: 261, endPoint x: 188, endPoint y: 261, distance: 15.2
click at [188, 261] on div "2025.09.15 10:08:01 USD :SEK Buy 1000 9301.71 9.30171 SEK 9.30099 SEK -2.58 USD…" at bounding box center [235, 262] width 461 height 18
click at [187, 261] on span "1000" at bounding box center [194, 262] width 34 height 8
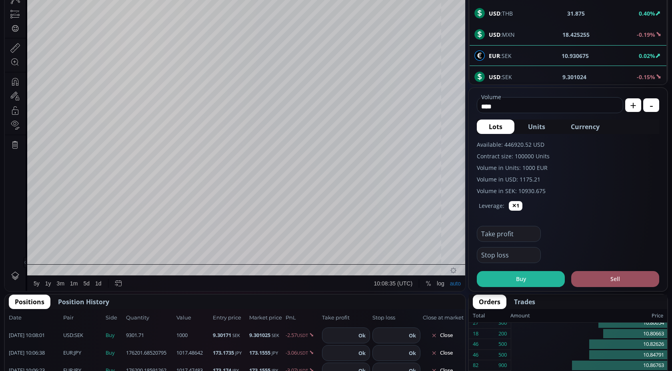
scroll to position [185, 0]
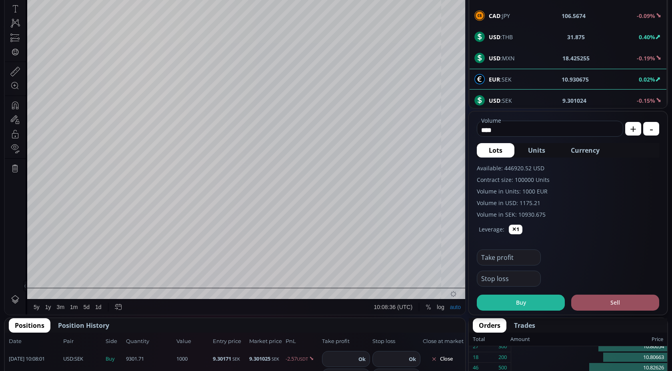
click at [510, 103] on span "USD :SEK" at bounding box center [500, 100] width 23 height 8
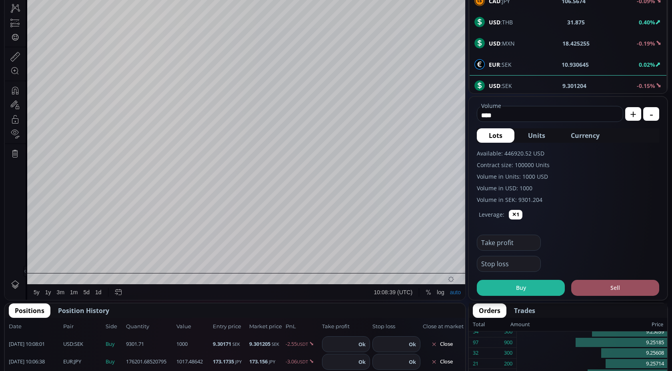
scroll to position [164, 0]
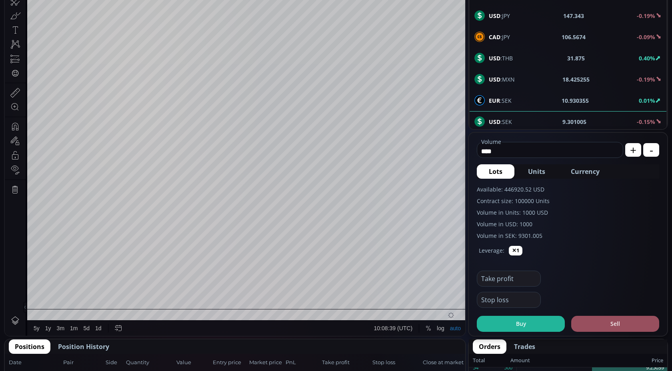
click at [518, 80] on div "USD :MXN 18.425255 -0.19%" at bounding box center [568, 79] width 187 height 10
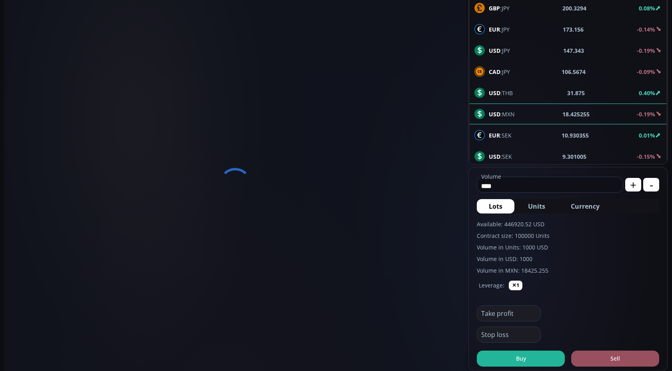
click at [515, 92] on div "USD :THB 31.875 0.40%" at bounding box center [568, 93] width 187 height 10
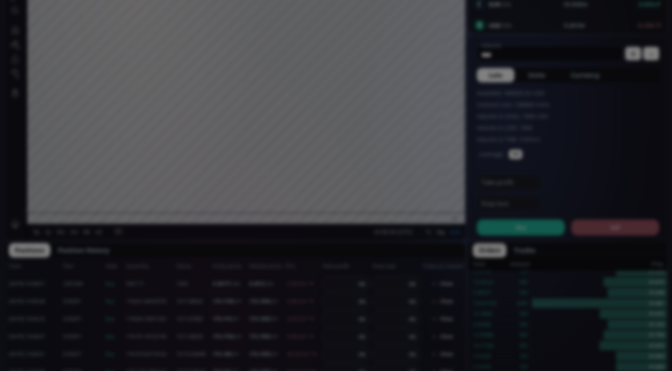
scroll to position [273, 0]
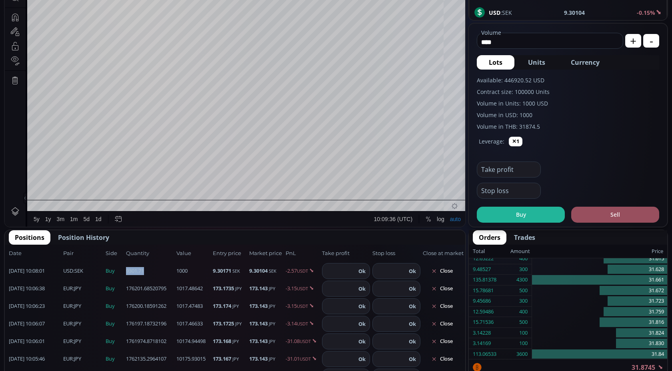
drag, startPoint x: 126, startPoint y: 272, endPoint x: 149, endPoint y: 271, distance: 23.6
click at [149, 271] on span "9301.71" at bounding box center [150, 271] width 48 height 8
click at [151, 291] on span "176201.68520795" at bounding box center [150, 289] width 48 height 8
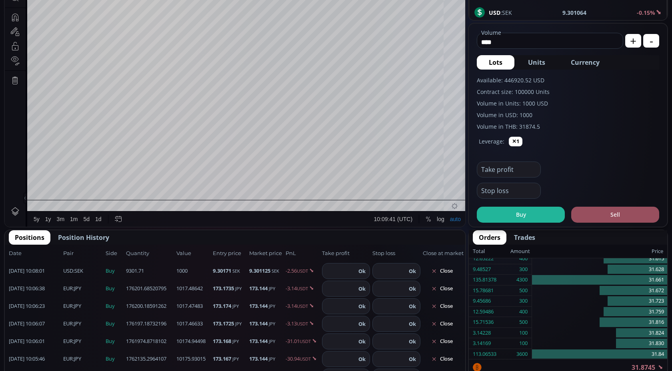
click at [158, 234] on div "Positions Position History" at bounding box center [235, 238] width 461 height 14
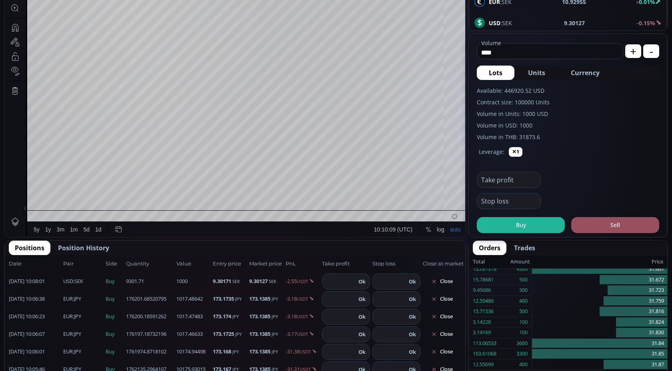
scroll to position [258, 0]
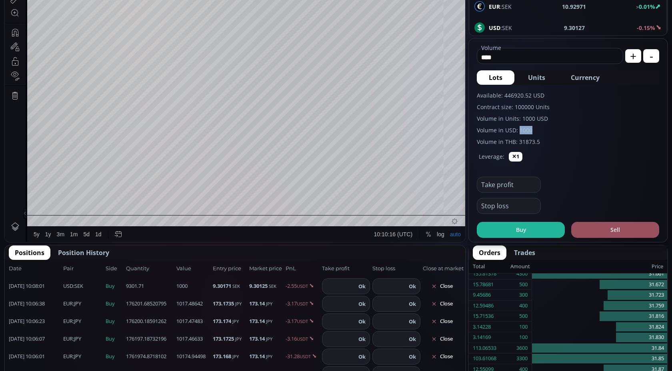
drag, startPoint x: 520, startPoint y: 130, endPoint x: 536, endPoint y: 130, distance: 16.4
click at [536, 130] on label "Volume in USD: 1000" at bounding box center [568, 130] width 183 height 8
copy label "1000"
click at [534, 133] on label "Volume in USD: 1000" at bounding box center [568, 130] width 183 height 8
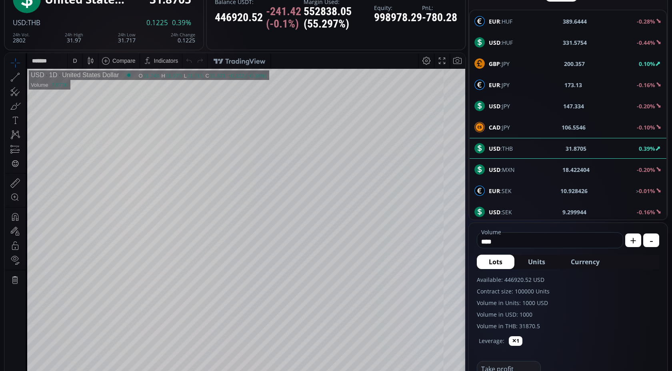
scroll to position [14, 0]
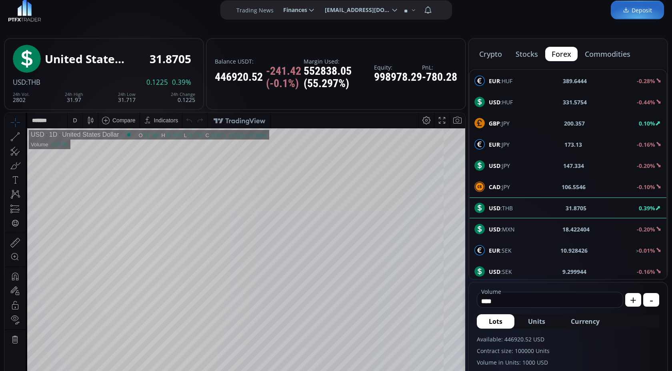
click at [514, 79] on div "EUR :HUF 389.6485 -0.28%" at bounding box center [568, 81] width 187 height 10
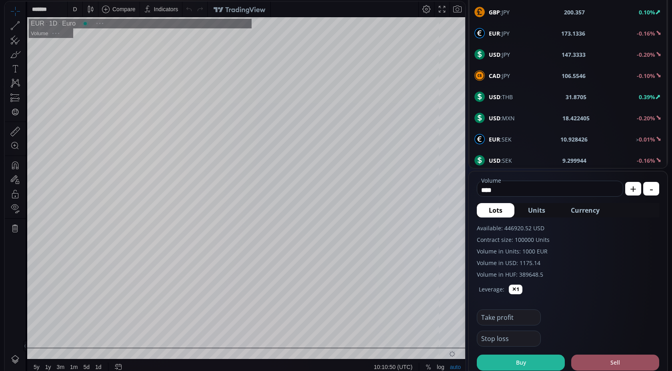
scroll to position [130, 0]
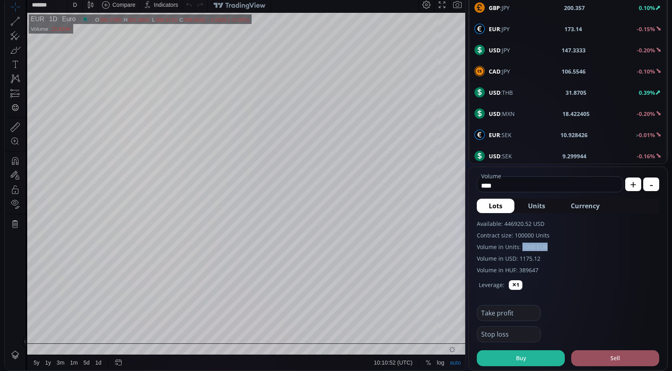
drag, startPoint x: 522, startPoint y: 247, endPoint x: 565, endPoint y: 247, distance: 43.2
click at [565, 247] on label "Volume in Units: 1000 EUR" at bounding box center [568, 247] width 183 height 8
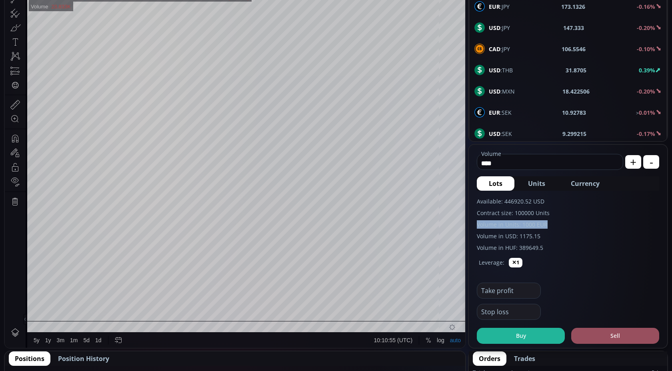
drag, startPoint x: 475, startPoint y: 224, endPoint x: 574, endPoint y: 224, distance: 98.9
click at [574, 224] on form "**** Volume USD + - Lots Units Currency Available: 446920.52 USD Contract size:…" at bounding box center [568, 246] width 199 height 203
click at [534, 224] on label "Volume in Units: 1000 EUR" at bounding box center [568, 225] width 183 height 8
drag, startPoint x: 518, startPoint y: 239, endPoint x: 539, endPoint y: 238, distance: 20.8
click at [539, 238] on label "Volume in USD: 1175.15" at bounding box center [568, 236] width 183 height 8
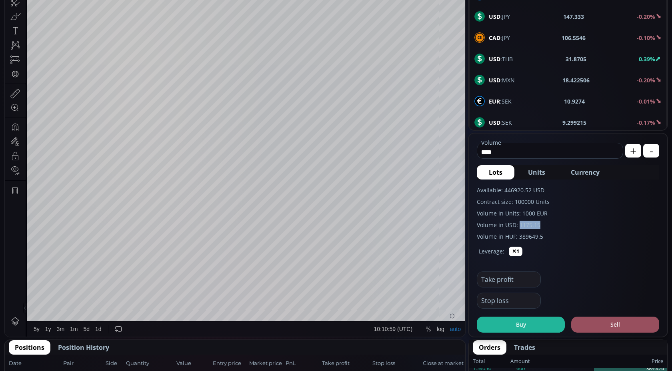
scroll to position [167, 0]
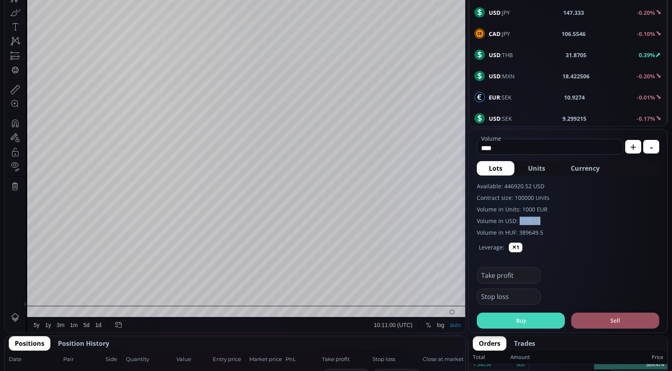
click at [517, 317] on button "Buy" at bounding box center [521, 321] width 88 height 16
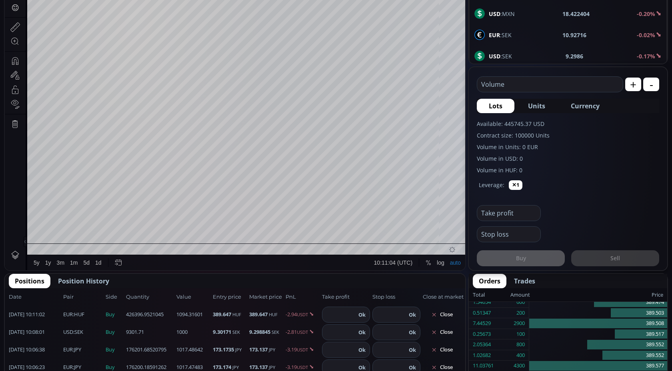
scroll to position [225, 0]
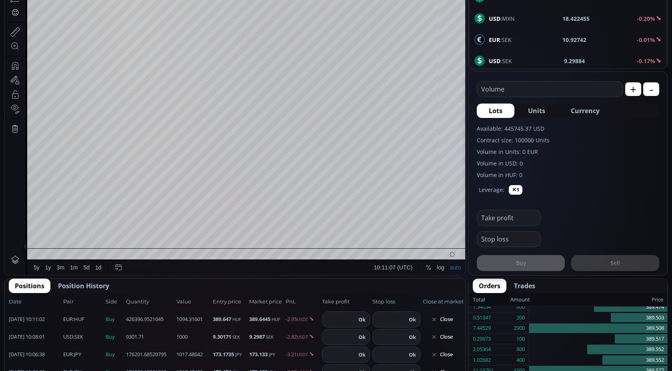
drag, startPoint x: 178, startPoint y: 320, endPoint x: 203, endPoint y: 320, distance: 25.6
click at [203, 320] on span "1094.31601" at bounding box center [194, 320] width 34 height 8
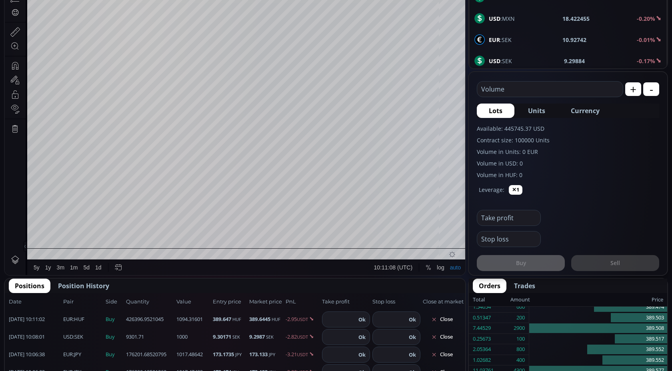
click at [191, 319] on span "1094.31601" at bounding box center [194, 320] width 34 height 8
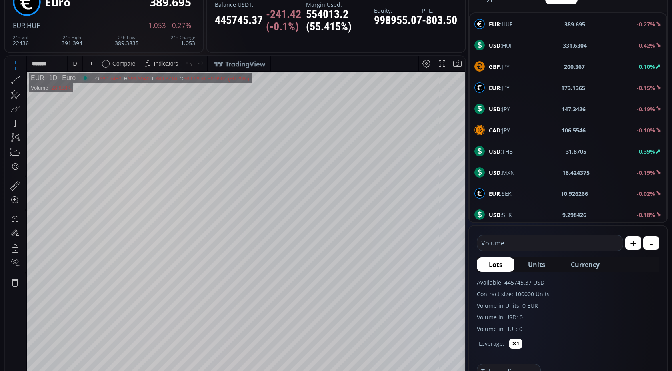
scroll to position [68, 0]
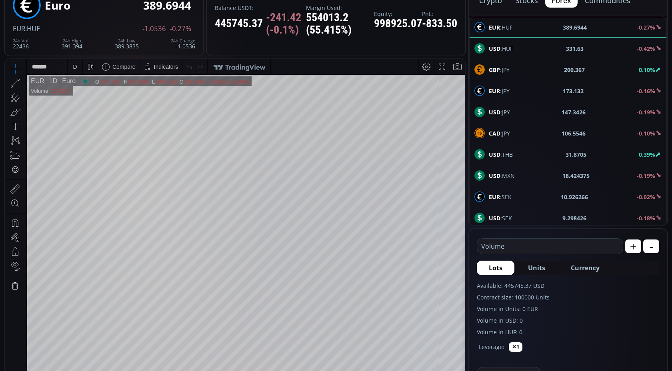
click at [518, 249] on input "text" at bounding box center [549, 246] width 142 height 15
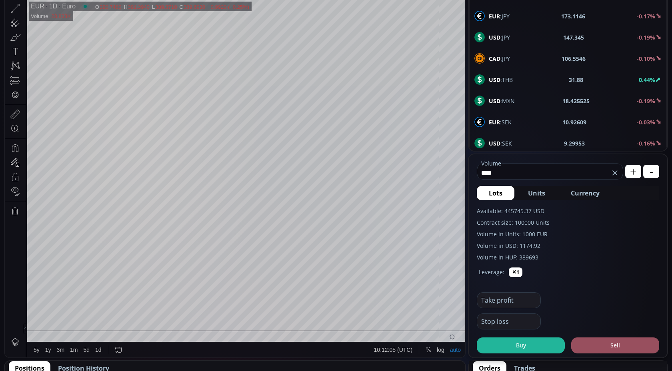
scroll to position [143, 0]
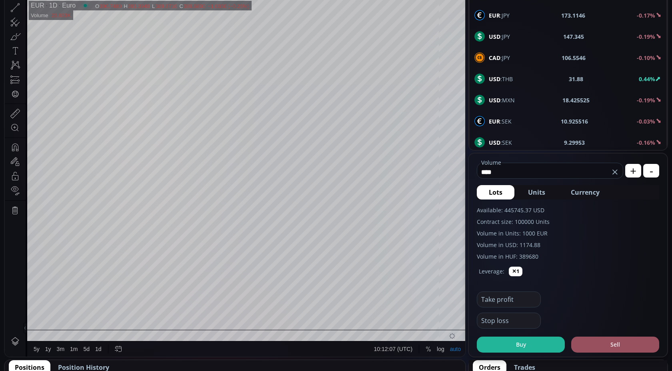
drag, startPoint x: 520, startPoint y: 245, endPoint x: 544, endPoint y: 245, distance: 24.0
click at [544, 245] on label "Volume in USD: 1174.88" at bounding box center [568, 245] width 183 height 8
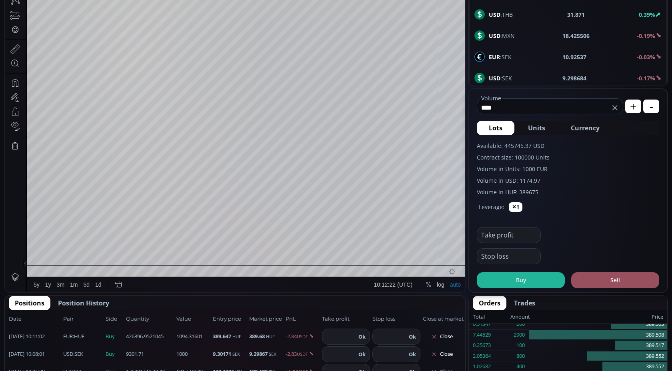
scroll to position [212, 0]
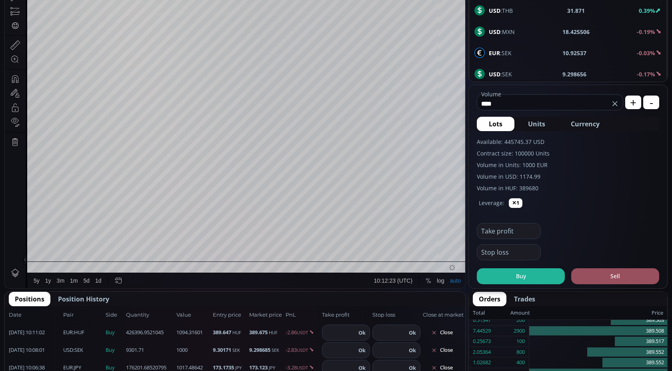
click at [510, 108] on input "****" at bounding box center [544, 103] width 132 height 13
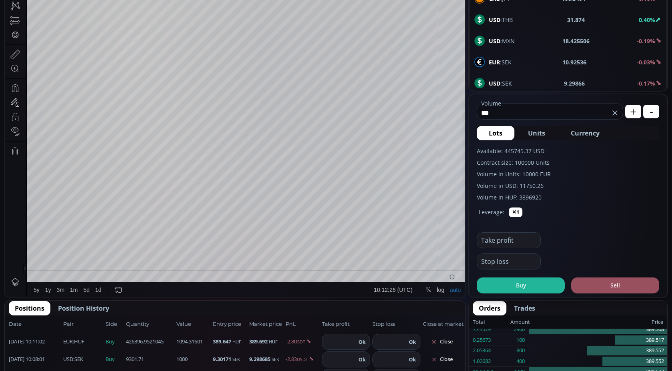
scroll to position [202, 0]
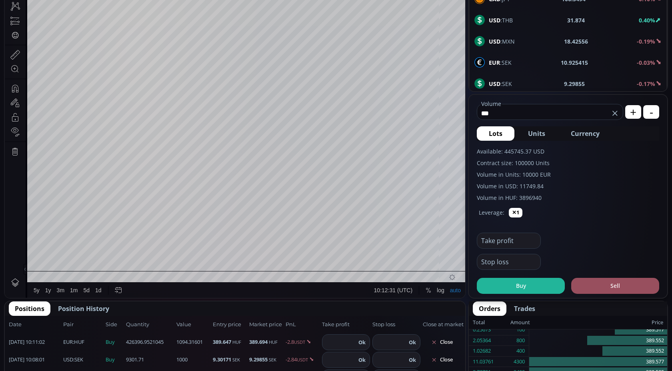
type input "***"
